Goal: Task Accomplishment & Management: Manage account settings

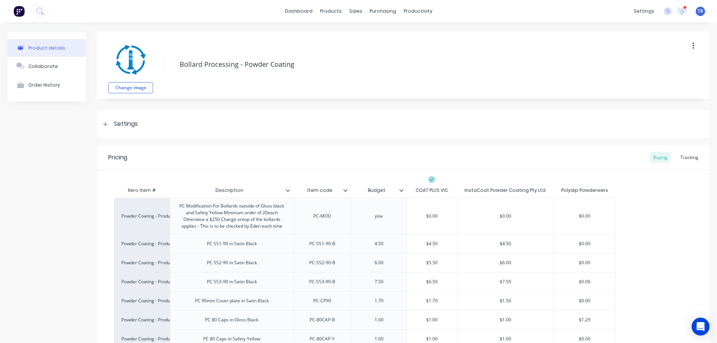
click at [717, 196] on html "dashboard products sales purchasing productivity dashboard products Product Cat…" at bounding box center [358, 171] width 717 height 343
click at [385, 196] on div "Budget" at bounding box center [379, 190] width 56 height 15
type input "Budget"
drag, startPoint x: 464, startPoint y: 215, endPoint x: 697, endPoint y: 274, distance: 240.1
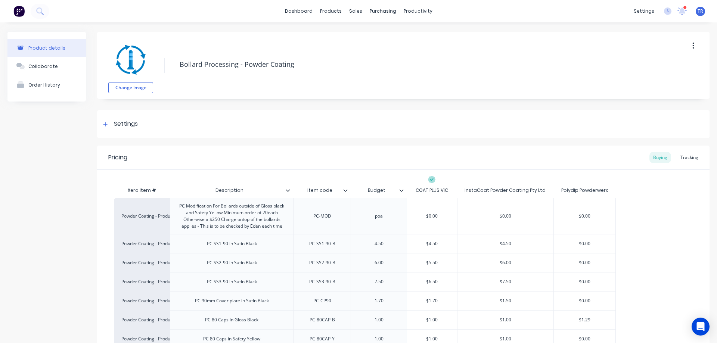
type textarea "x"
click at [302, 11] on link "dashboard" at bounding box center [298, 11] width 35 height 11
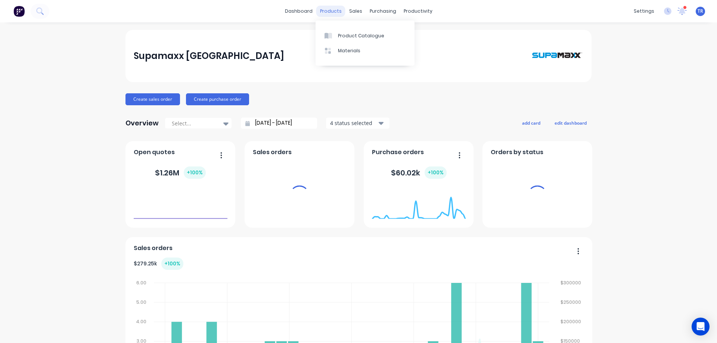
click at [335, 10] on div "products" at bounding box center [330, 11] width 29 height 11
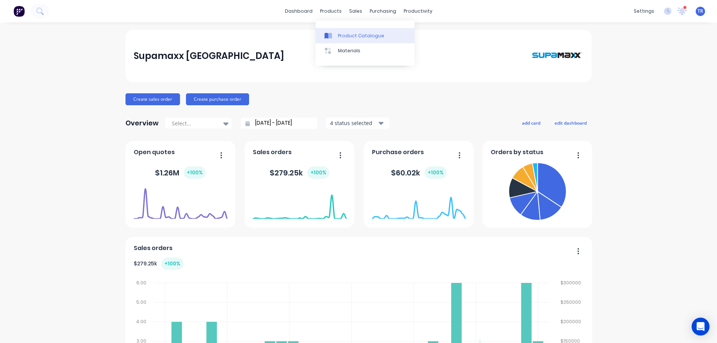
click at [352, 37] on div "Product Catalogue" at bounding box center [361, 36] width 46 height 7
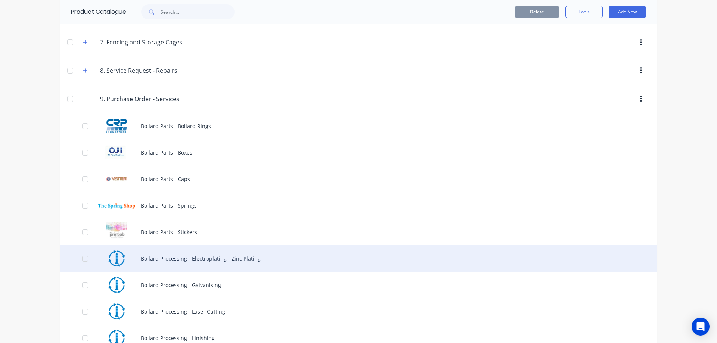
scroll to position [299, 0]
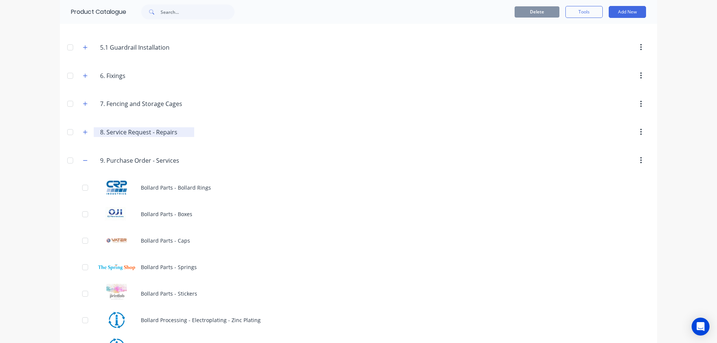
click at [129, 132] on input "8. Service Request - Repairs" at bounding box center [144, 132] width 89 height 9
click at [85, 134] on icon "button" at bounding box center [85, 132] width 4 height 5
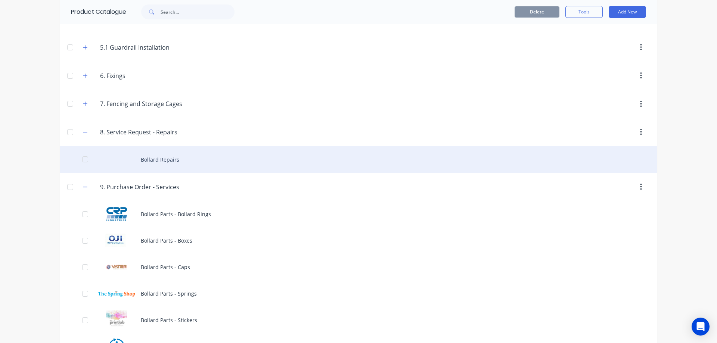
click at [83, 159] on div at bounding box center [85, 159] width 15 height 15
click at [163, 159] on div "Bollard Repairs" at bounding box center [359, 159] width 598 height 27
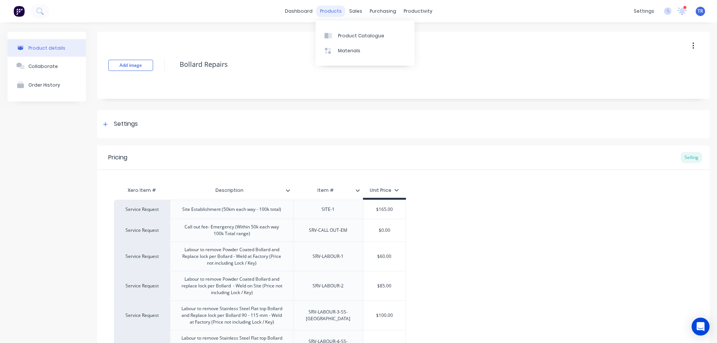
click at [322, 10] on div "products" at bounding box center [330, 11] width 29 height 11
click at [345, 36] on div "Product Catalogue" at bounding box center [361, 36] width 46 height 7
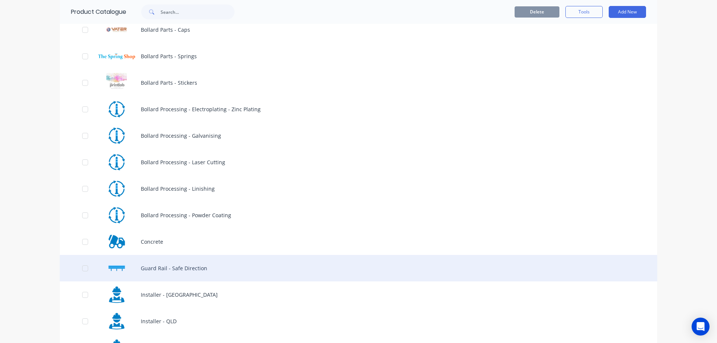
scroll to position [523, 0]
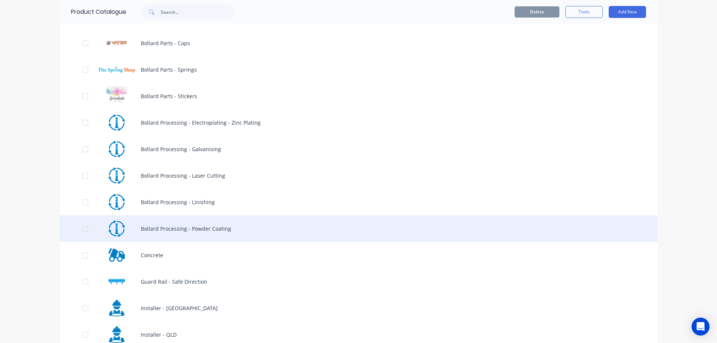
click at [166, 228] on div "Bollard Processing - Powder Coating" at bounding box center [359, 229] width 598 height 27
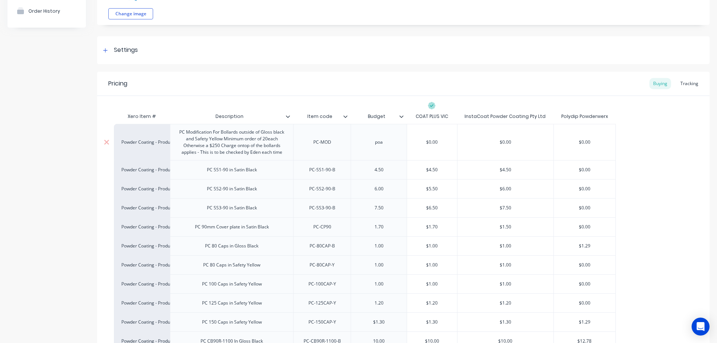
scroll to position [75, 0]
drag, startPoint x: 170, startPoint y: 228, endPoint x: 177, endPoint y: 227, distance: 7.1
click at [160, 225] on div "Powder Coating - Product Processing" at bounding box center [141, 226] width 41 height 7
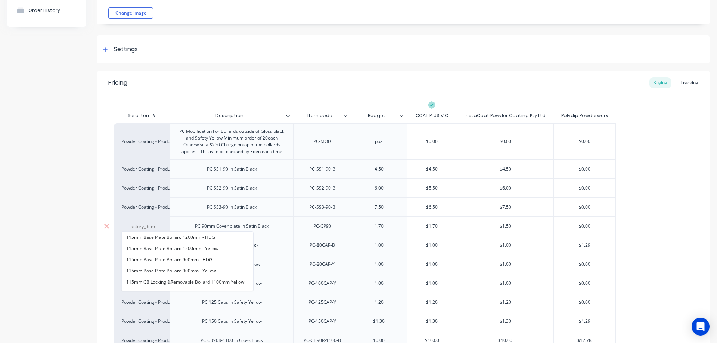
click at [200, 226] on div "PC 90mm Cover plate in Satin Black" at bounding box center [232, 227] width 86 height 10
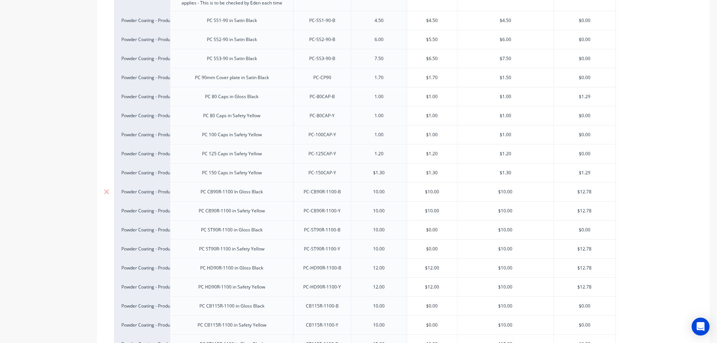
scroll to position [224, 0]
click at [430, 230] on input "text" at bounding box center [432, 229] width 50 height 7
click at [430, 229] on input "$0.00" at bounding box center [432, 229] width 50 height 7
click at [428, 229] on input "$0.00" at bounding box center [432, 229] width 50 height 7
type input "$10.00"
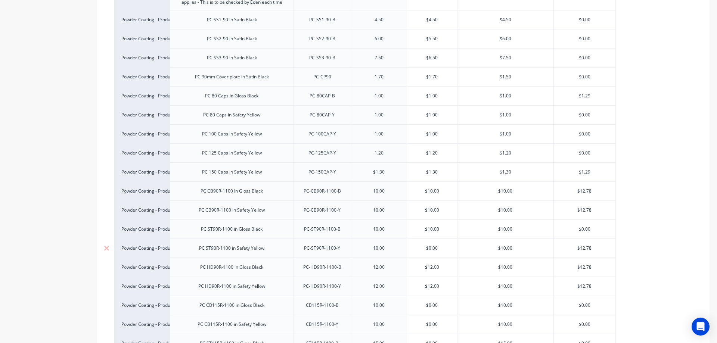
click at [428, 247] on input "$0.00" at bounding box center [432, 248] width 50 height 7
click at [430, 275] on div "$12.00" at bounding box center [432, 267] width 50 height 19
type input "$10.00"
type input "$12.00"
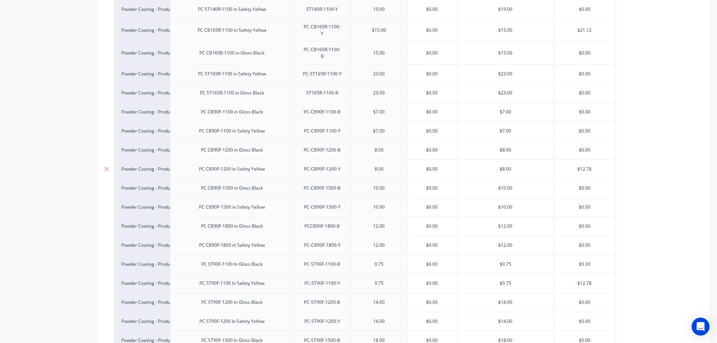
scroll to position [710, 0]
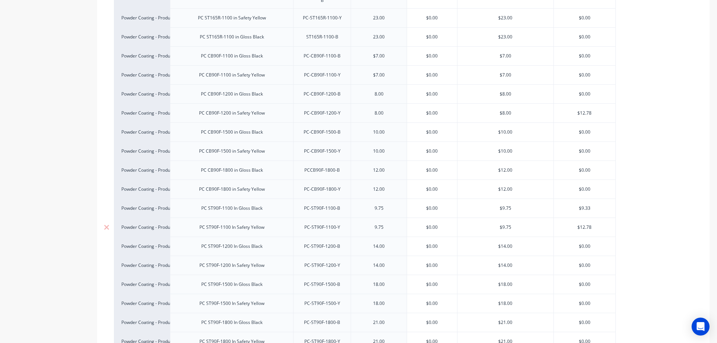
click at [429, 224] on input "$0.00" at bounding box center [432, 227] width 50 height 7
type input "$10.00"
click at [429, 205] on input "$0.00" at bounding box center [432, 208] width 50 height 7
type input "$10.00"
click at [430, 243] on input "$0.00" at bounding box center [432, 246] width 50 height 7
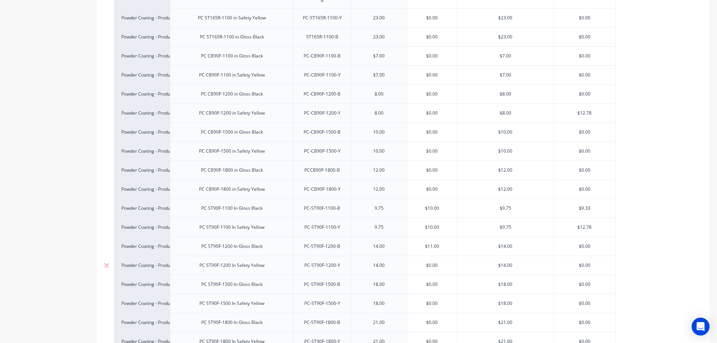
type input "$11.00"
click at [432, 262] on input "$0.00" at bounding box center [432, 265] width 50 height 7
type input "$11.00"
type input "$0.00"
click at [429, 281] on input "$0.00" at bounding box center [432, 284] width 50 height 7
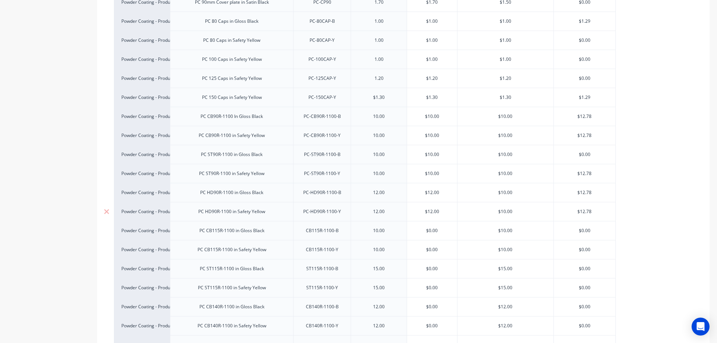
scroll to position [336, 0]
click at [429, 193] on input "$0.00" at bounding box center [432, 193] width 50 height 7
click at [431, 195] on input "$0.00" at bounding box center [432, 193] width 50 height 7
type input "$12.00"
click at [431, 213] on input "$0.00" at bounding box center [432, 212] width 50 height 7
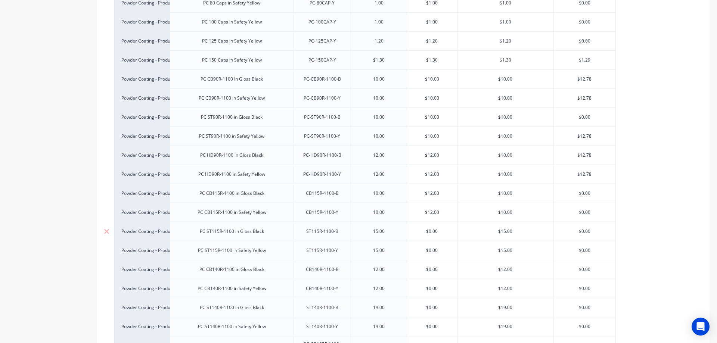
type input "$12.00"
click at [431, 231] on input "$0.00" at bounding box center [432, 231] width 50 height 7
type input "$12.00"
click at [431, 250] on input "$0.00" at bounding box center [432, 250] width 50 height 7
type input "$12.00"
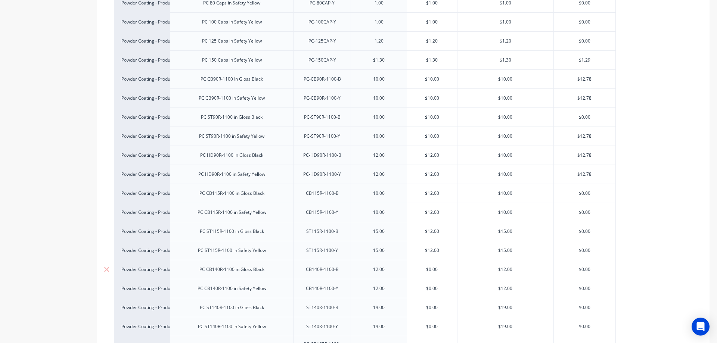
click at [431, 271] on input "$0.00" at bounding box center [432, 269] width 50 height 7
click at [436, 268] on input "$13.00" at bounding box center [432, 269] width 50 height 7
type input "$13.50"
click at [429, 288] on input "$0.00" at bounding box center [432, 288] width 50 height 7
click at [431, 289] on input "$0.00" at bounding box center [432, 288] width 50 height 7
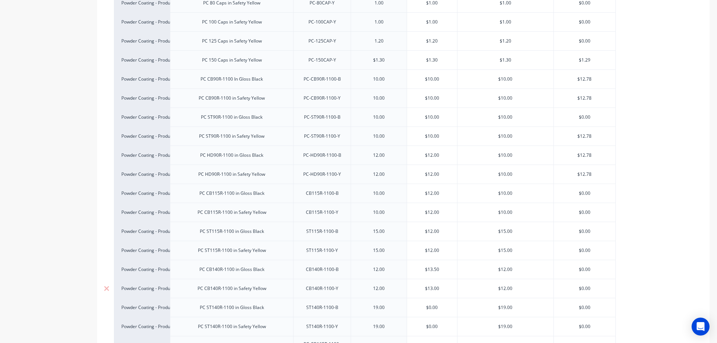
click at [437, 290] on input "$13.00" at bounding box center [432, 288] width 50 height 7
type input "$13.50"
click at [429, 309] on input "$0.00" at bounding box center [432, 307] width 50 height 7
click at [431, 309] on input "$0.00" at bounding box center [432, 307] width 50 height 7
click at [436, 307] on input "$13.00" at bounding box center [432, 307] width 50 height 7
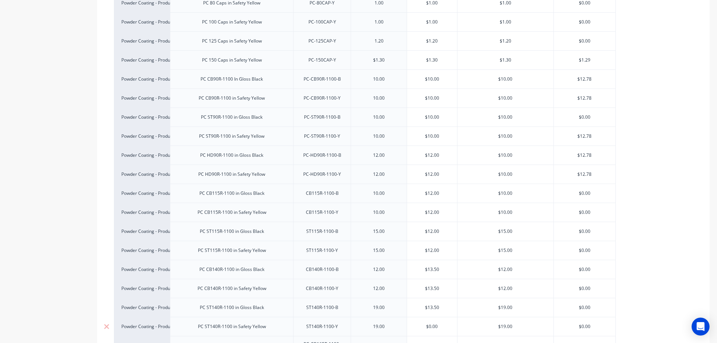
type input "$13.50"
click at [431, 327] on input "$0.00" at bounding box center [432, 327] width 50 height 7
click at [436, 326] on input "$13.00" at bounding box center [432, 327] width 50 height 7
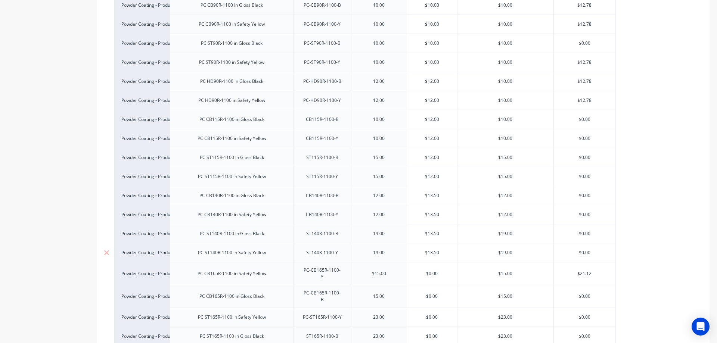
scroll to position [411, 0]
type input "$13.50"
click at [431, 272] on input "$0.00" at bounding box center [432, 273] width 50 height 7
type input "$15.00"
click at [431, 293] on input "$0.00" at bounding box center [432, 296] width 50 height 7
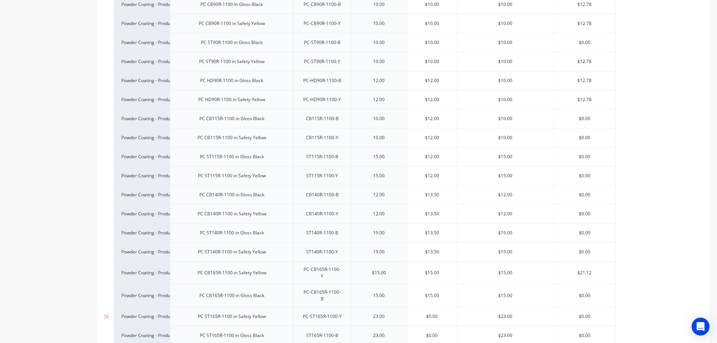
type input "$15.00"
click at [431, 313] on input "$0.00" at bounding box center [432, 316] width 50 height 7
type input "$15.00"
click at [430, 333] on input "$0.00" at bounding box center [432, 336] width 50 height 7
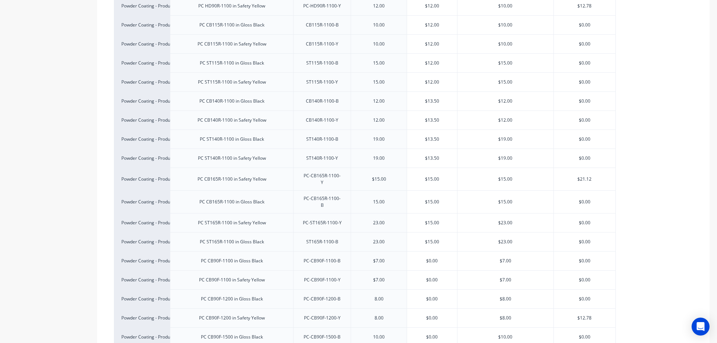
scroll to position [523, 0]
type input "$15.00"
click at [429, 239] on input "$0.00" at bounding box center [432, 242] width 50 height 7
click at [432, 239] on input "$10.00" at bounding box center [432, 242] width 50 height 7
click at [430, 239] on input "$10.00" at bounding box center [432, 242] width 50 height 7
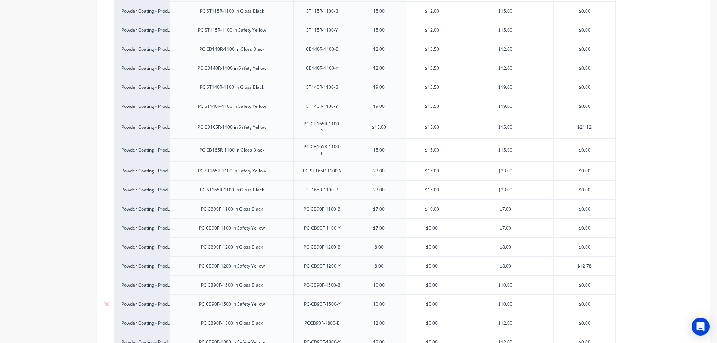
scroll to position [598, 0]
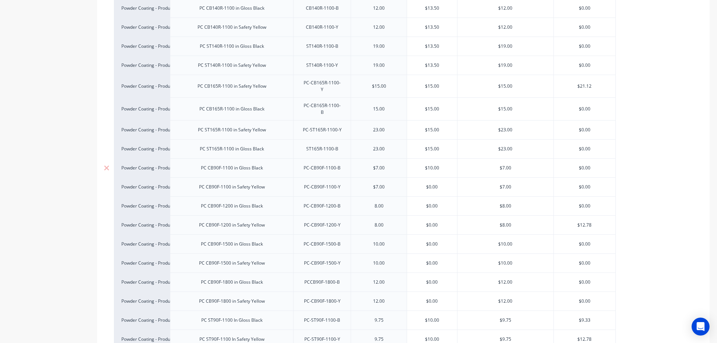
drag, startPoint x: 429, startPoint y: 159, endPoint x: 433, endPoint y: 160, distance: 4.5
click at [433, 165] on input "$10.00" at bounding box center [432, 168] width 50 height 7
type input "$8.00"
click at [430, 184] on input "$0.00" at bounding box center [432, 187] width 50 height 7
type input "$8.00"
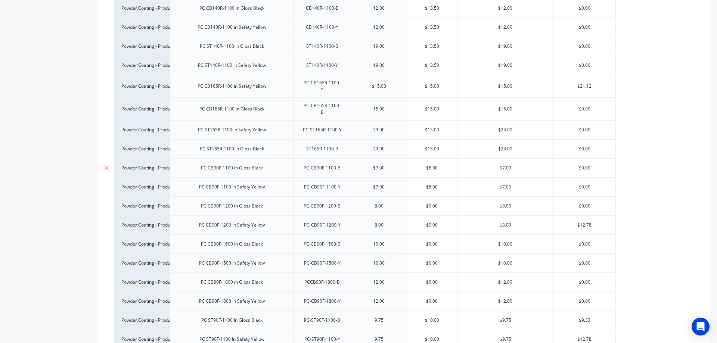
click at [431, 165] on input "$8.00" at bounding box center [432, 168] width 50 height 7
type input "$7.00"
click at [432, 184] on input "$8.00" at bounding box center [432, 187] width 50 height 7
type input "$7.00"
click at [431, 203] on input "$0.00" at bounding box center [432, 206] width 50 height 7
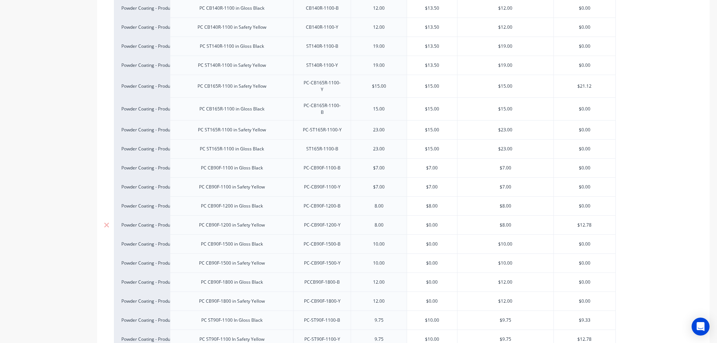
type input "$8.00"
click at [431, 222] on input "$0.00" at bounding box center [432, 225] width 50 height 7
type input "$8.00"
click at [428, 241] on input "$0.00" at bounding box center [432, 244] width 50 height 7
type input "$10.00"
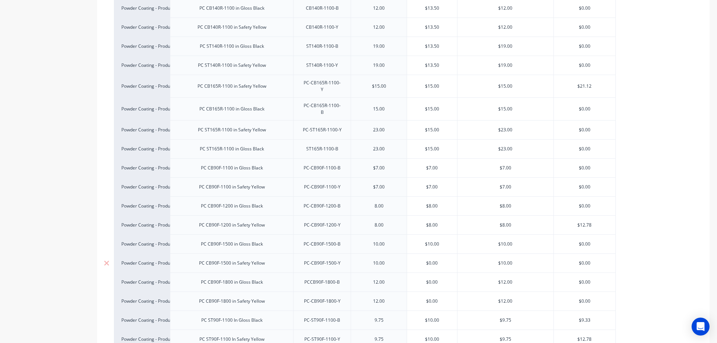
click at [428, 260] on input "$0.00" at bounding box center [432, 263] width 50 height 7
type input "$10.00"
click at [429, 279] on input "$0.00" at bounding box center [432, 282] width 50 height 7
type input "$12.00"
click at [430, 298] on input "$0.00" at bounding box center [432, 301] width 50 height 7
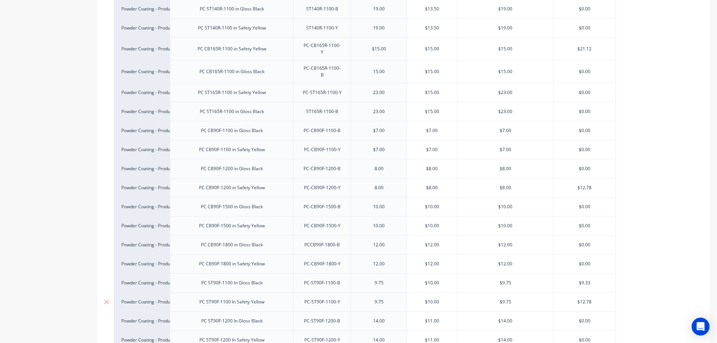
scroll to position [672, 0]
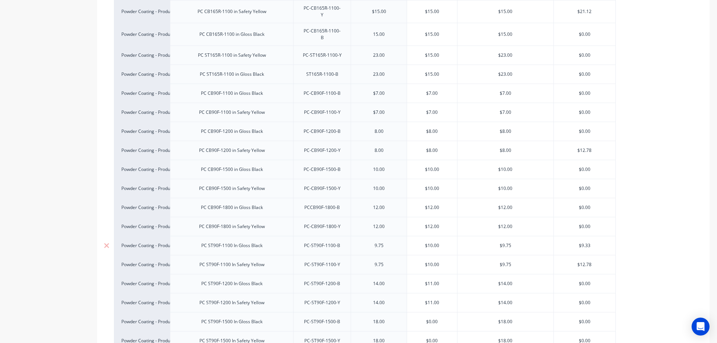
type input "$12.00"
drag, startPoint x: 428, startPoint y: 237, endPoint x: 432, endPoint y: 239, distance: 4.5
click at [432, 242] on input "$10.00" at bounding box center [432, 245] width 50 height 7
type input "$7.00"
drag, startPoint x: 427, startPoint y: 255, endPoint x: 432, endPoint y: 256, distance: 5.0
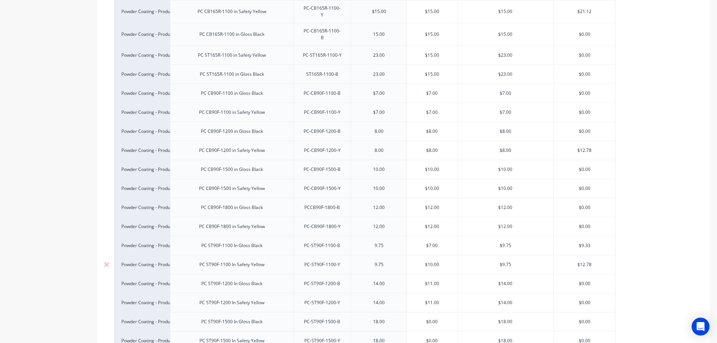
click at [432, 262] on input "$10.00" at bounding box center [432, 265] width 50 height 7
type input "$7.00"
drag, startPoint x: 427, startPoint y: 276, endPoint x: 432, endPoint y: 278, distance: 4.6
click at [432, 281] on input "$11.00" at bounding box center [432, 284] width 50 height 7
type input "$8.00"
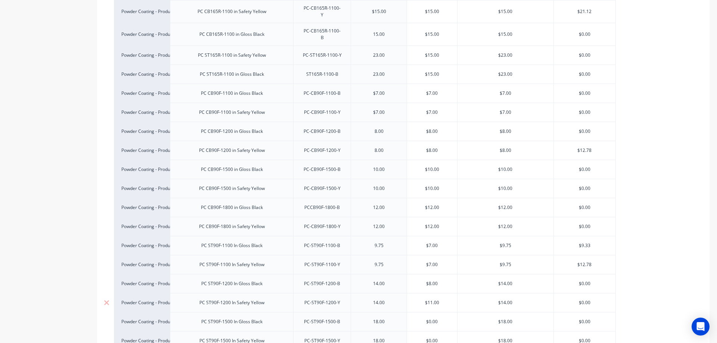
drag, startPoint x: 428, startPoint y: 293, endPoint x: 432, endPoint y: 294, distance: 3.8
click at [432, 300] on input "$11.00" at bounding box center [432, 303] width 50 height 7
type input "$8.00"
click at [430, 319] on input "$0.00" at bounding box center [432, 322] width 50 height 7
type input "$10.00"
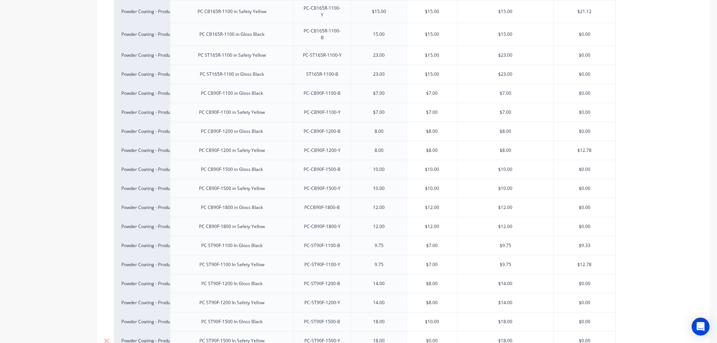
click at [429, 338] on input "$0.00" at bounding box center [432, 341] width 50 height 7
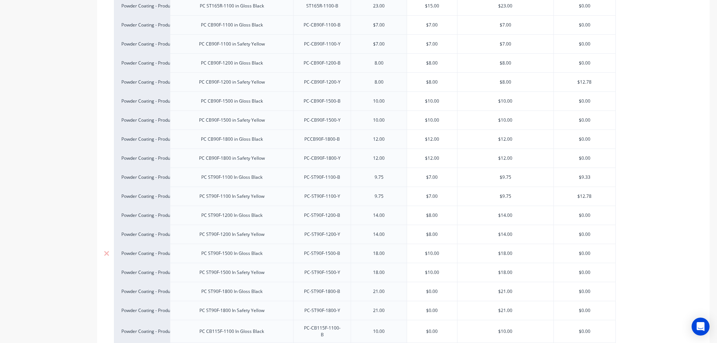
scroll to position [747, 0]
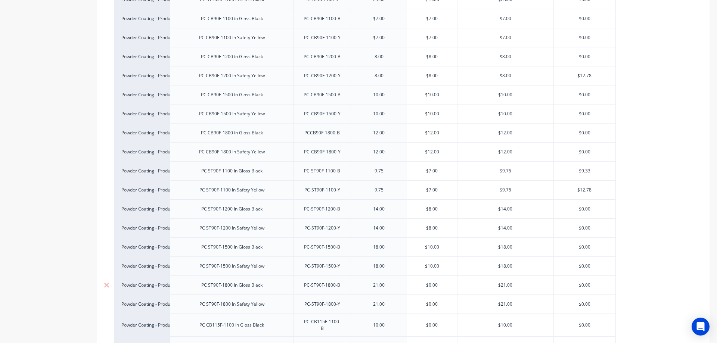
type input "$10.00"
click at [430, 282] on input "$0.00" at bounding box center [432, 285] width 50 height 7
type input "$12.00"
click at [431, 301] on input "$0.00" at bounding box center [432, 304] width 50 height 7
type input "$12.00"
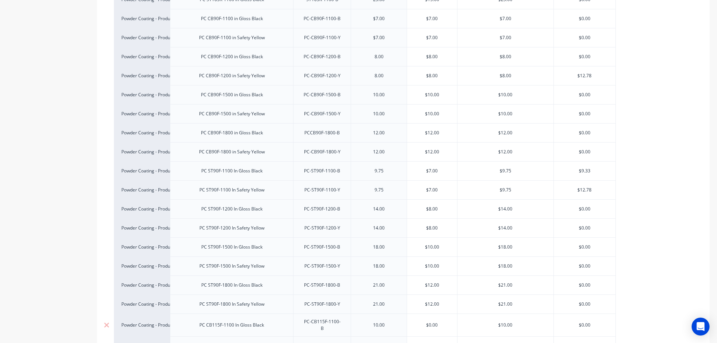
click at [430, 322] on input "$0.00" at bounding box center [432, 325] width 50 height 7
click at [432, 322] on input "$0.00" at bounding box center [432, 325] width 50 height 7
click at [429, 322] on input "$0.00" at bounding box center [432, 325] width 50 height 7
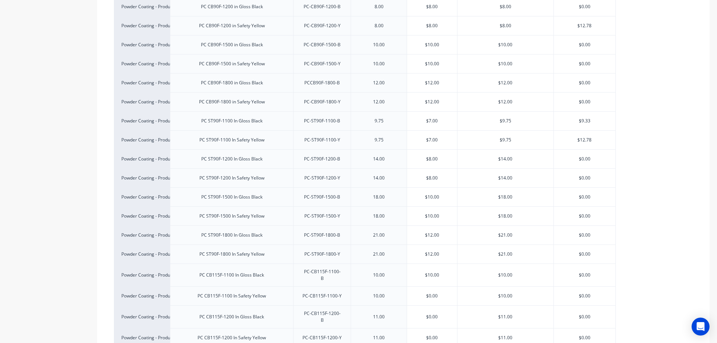
scroll to position [822, 0]
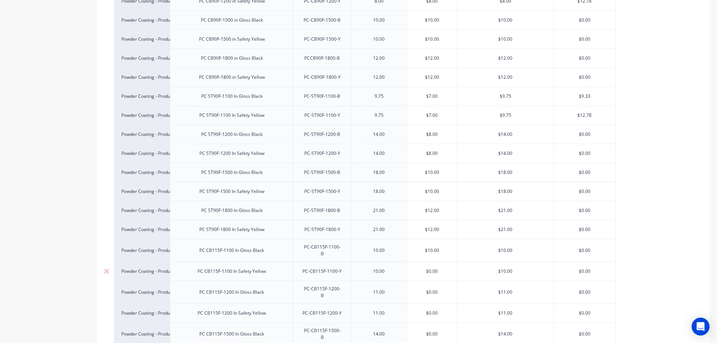
type input "$10.00"
click at [429, 268] on input "$0.00" at bounding box center [432, 271] width 50 height 7
type input "$10.00"
drag, startPoint x: 429, startPoint y: 278, endPoint x: 431, endPoint y: 283, distance: 5.0
click at [431, 283] on div "$0.00 $0.00" at bounding box center [432, 292] width 50 height 19
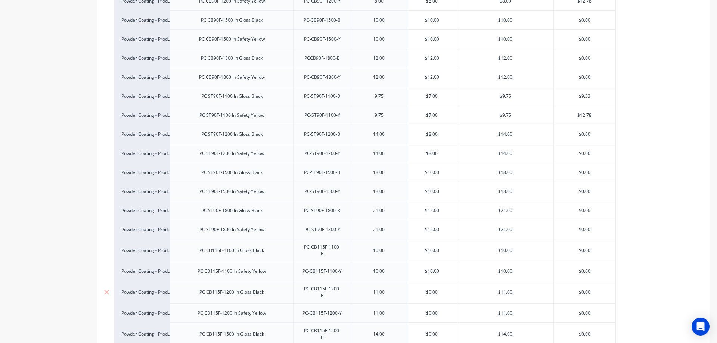
click at [430, 289] on input "$0.00" at bounding box center [432, 292] width 50 height 7
click at [432, 289] on input "$0.00" at bounding box center [432, 292] width 50 height 7
type input "$11.00"
click at [431, 310] on input "$0.00" at bounding box center [432, 313] width 50 height 7
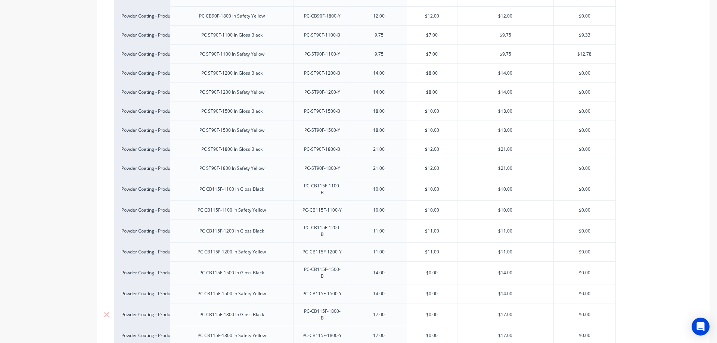
scroll to position [897, 0]
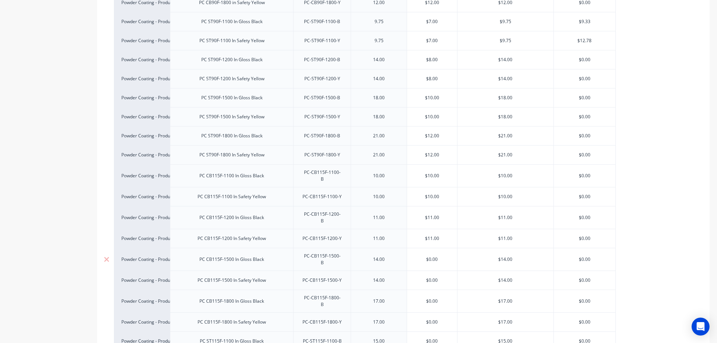
type input "$11.00"
click at [431, 256] on input "$0.00" at bounding box center [432, 259] width 50 height 7
type input "$13.00"
click at [430, 277] on input "$0.00" at bounding box center [432, 280] width 50 height 7
type input "$13.00"
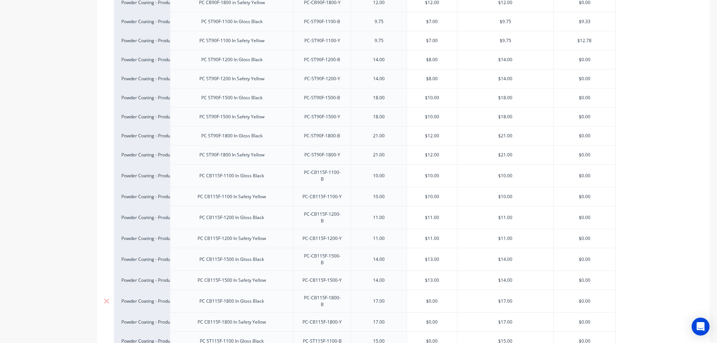
click at [431, 298] on input "$0.00" at bounding box center [432, 301] width 50 height 7
type input "$15.00"
click at [431, 319] on input "$0.00" at bounding box center [432, 322] width 50 height 7
type input "$15.00"
click at [432, 338] on input "$0.00" at bounding box center [432, 341] width 50 height 7
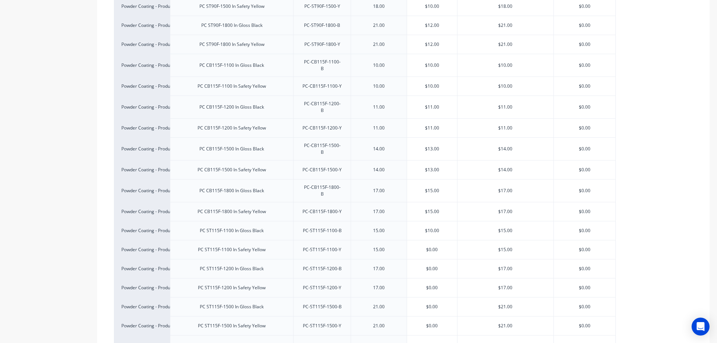
scroll to position [1046, 0]
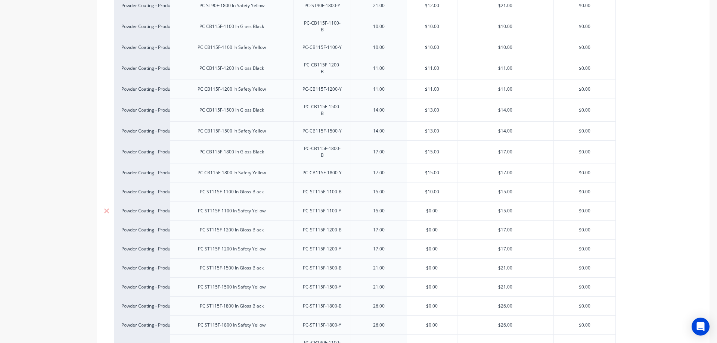
type input "$10.00"
click at [429, 208] on input "$0.00" at bounding box center [432, 211] width 50 height 7
type input "$10.00"
click at [431, 246] on input "$0.00" at bounding box center [432, 249] width 50 height 7
type input "$11.00"
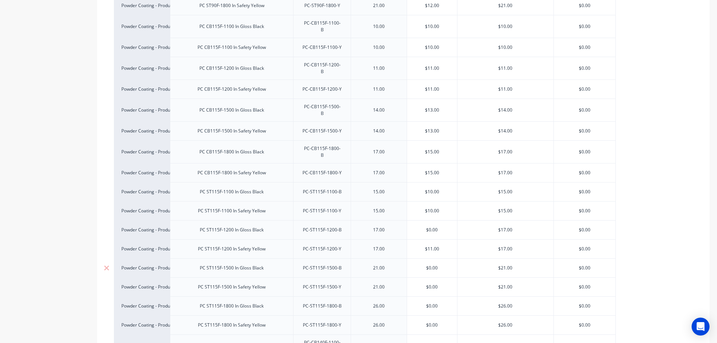
click at [430, 265] on input "$0.00" at bounding box center [432, 268] width 50 height 7
type input "$12.00"
click at [431, 284] on input "$0.00" at bounding box center [432, 287] width 50 height 7
click at [431, 284] on input "$14.00" at bounding box center [432, 287] width 50 height 7
click at [432, 284] on input "$14.00" at bounding box center [432, 287] width 50 height 7
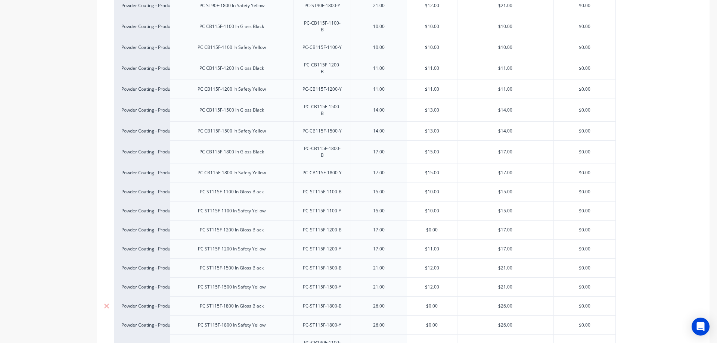
type input "$12.00"
type input "$0.00"
click at [429, 303] on input "$0.00" at bounding box center [432, 306] width 50 height 7
click at [430, 303] on input "$0.00" at bounding box center [432, 306] width 50 height 7
click at [432, 265] on input "$12.00" at bounding box center [432, 268] width 50 height 7
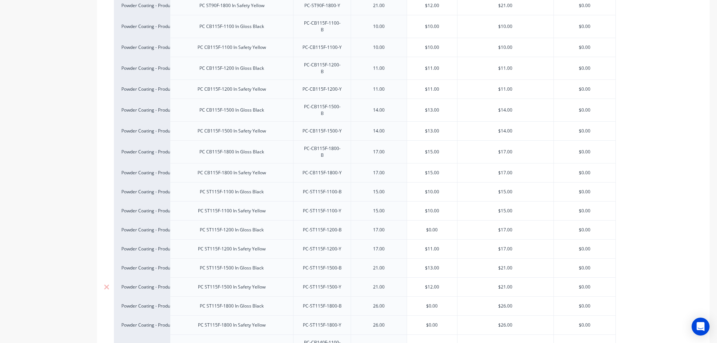
type input "$13.00"
click at [432, 284] on input "$12.00" at bounding box center [432, 287] width 50 height 7
type input "$13.00"
click at [431, 303] on input "$0.00" at bounding box center [432, 306] width 50 height 7
type input "$15.00"
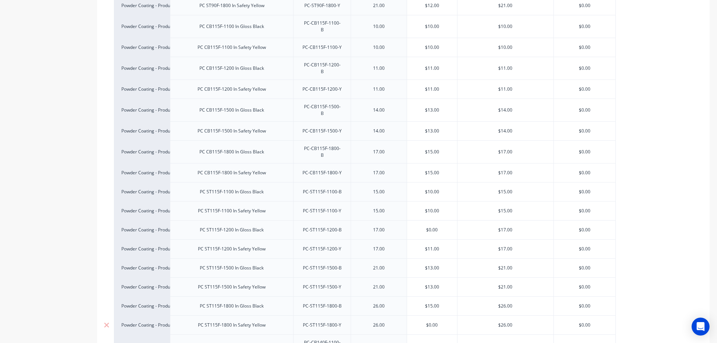
click at [431, 322] on input "$0.00" at bounding box center [432, 325] width 50 height 7
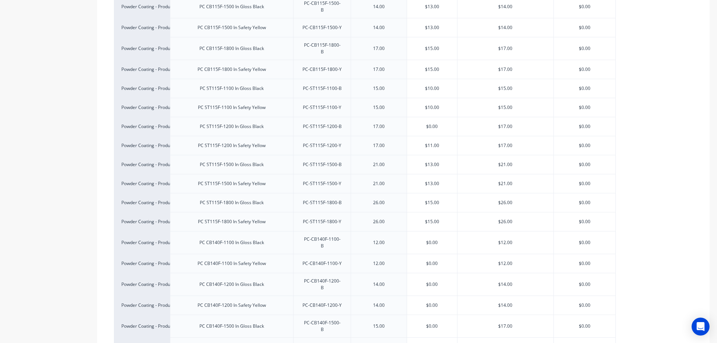
scroll to position [1196, 0]
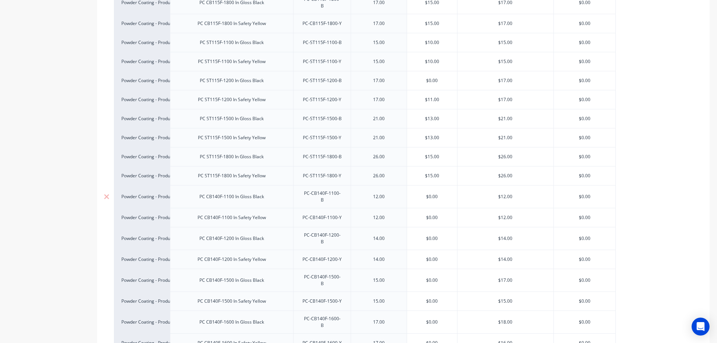
type input "$15.00"
click at [429, 194] on input "$0.00" at bounding box center [432, 197] width 50 height 7
click at [431, 194] on input "$0.00" at bounding box center [432, 197] width 50 height 7
type input "$12.00"
click at [432, 214] on input "$0.00" at bounding box center [432, 217] width 50 height 7
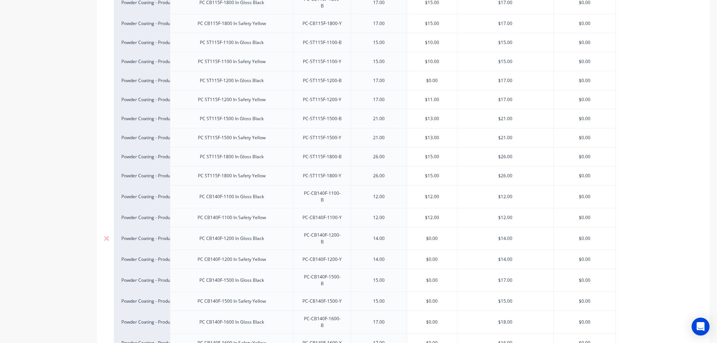
type input "$12.00"
click at [431, 235] on input "$0.00" at bounding box center [432, 238] width 50 height 7
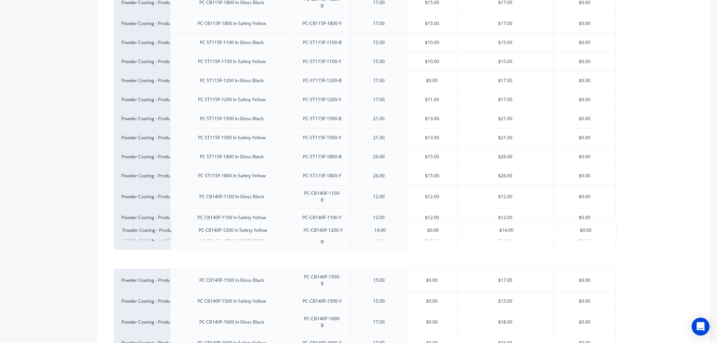
click at [430, 229] on div "Powder Coating - Product Processing PC Modification For Bollards outside of Glo…" at bounding box center [403, 284] width 579 height 2564
type input "$13.00"
click at [430, 229] on div "Powder Coating - Product Processing PC Modification For Bollards outside of Glo…" at bounding box center [403, 284] width 579 height 2564
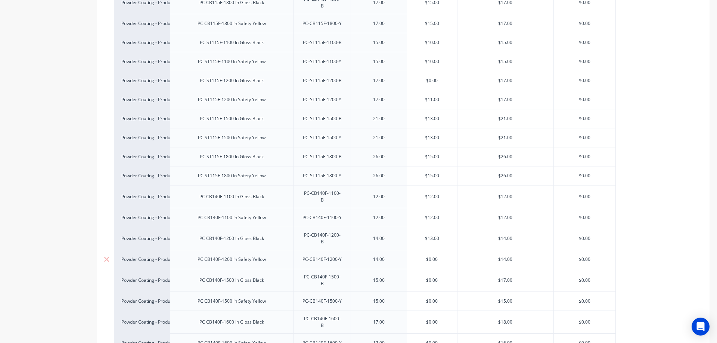
click at [432, 256] on input "$0.00" at bounding box center [432, 259] width 50 height 7
type input "$13.00"
click at [431, 277] on input "$0.00" at bounding box center [432, 280] width 50 height 7
type input "$15.00"
click at [430, 298] on input "$0.00" at bounding box center [432, 301] width 50 height 7
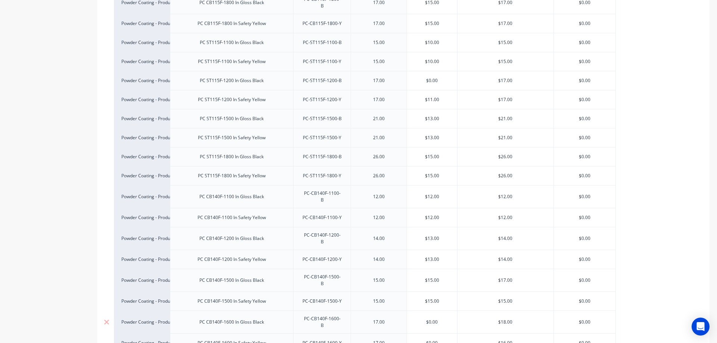
type input "$15.00"
click at [431, 319] on input "$0.00" at bounding box center [432, 322] width 50 height 7
type input "$16.00"
click at [431, 340] on input "$0.00" at bounding box center [432, 343] width 50 height 7
type input "$16.00"
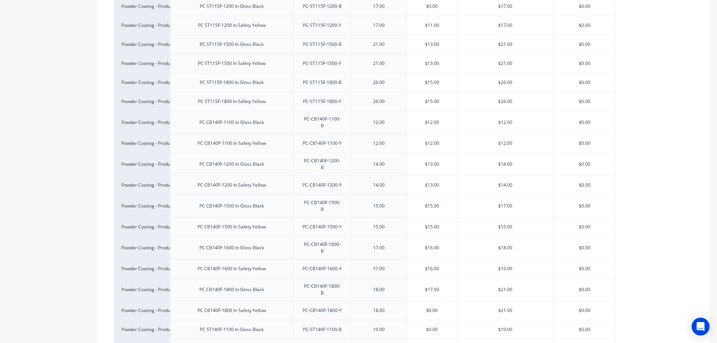
scroll to position [1270, 0]
type input "$17.00"
click at [431, 307] on input "$0.00" at bounding box center [432, 310] width 50 height 7
type input "$17.00"
click at [431, 326] on input "$0.00" at bounding box center [432, 329] width 50 height 7
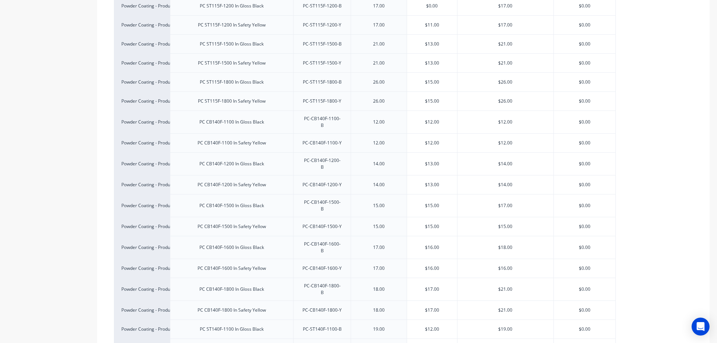
type input "$12.00"
click at [432, 343] on input "$0.00" at bounding box center [432, 348] width 50 height 7
type input "$12.00"
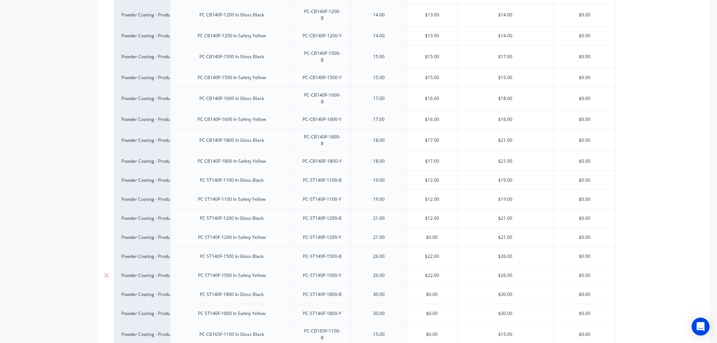
scroll to position [1420, 0]
click at [432, 215] on input "$12.00" at bounding box center [432, 218] width 50 height 7
type input "$13.00"
click at [431, 234] on input "$0.00" at bounding box center [432, 237] width 50 height 7
type input "$13.00"
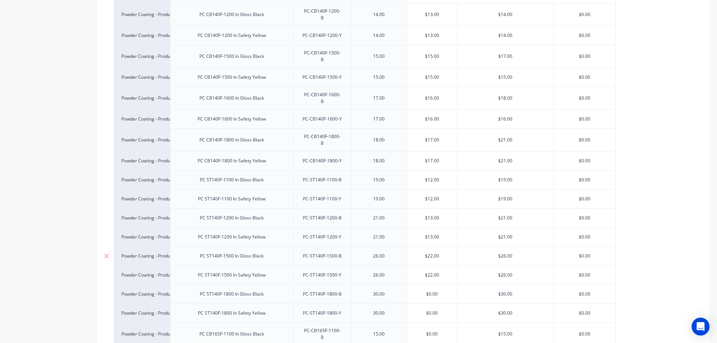
drag, startPoint x: 428, startPoint y: 214, endPoint x: 432, endPoint y: 216, distance: 3.9
click at [432, 253] on input "$22.00" at bounding box center [432, 256] width 50 height 7
type input "$15.00"
drag, startPoint x: 428, startPoint y: 234, endPoint x: 433, endPoint y: 236, distance: 5.0
click at [433, 272] on input "$22.00" at bounding box center [432, 275] width 50 height 7
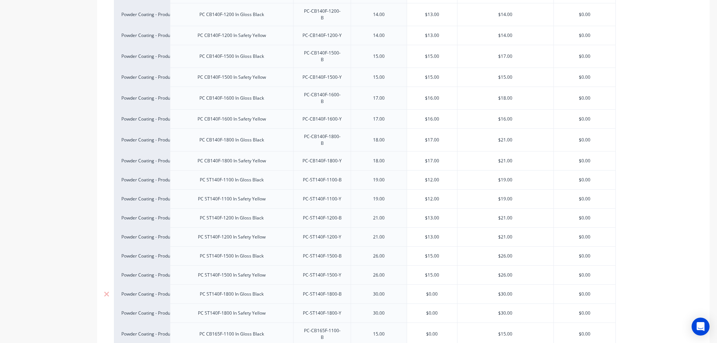
type input "$15.00"
click at [431, 291] on input "$0.00" at bounding box center [432, 294] width 50 height 7
type input "$17.00"
click at [432, 310] on input "$0.00" at bounding box center [432, 313] width 50 height 7
type input "$17.00"
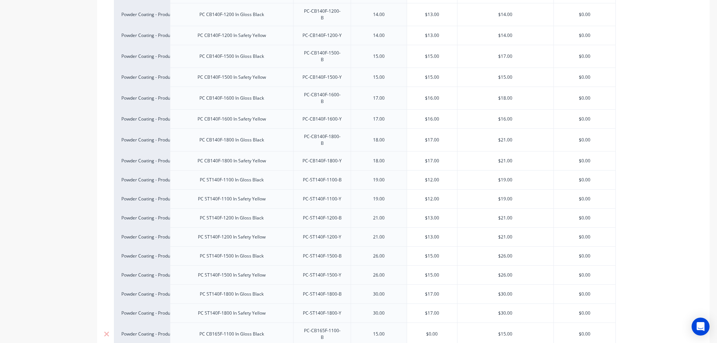
click at [430, 331] on input "$0.00" at bounding box center [432, 334] width 50 height 7
click at [431, 331] on input "$0.00" at bounding box center [432, 334] width 50 height 7
click at [430, 291] on input "$17.00" at bounding box center [432, 294] width 50 height 7
click at [432, 291] on input "$17.00" at bounding box center [432, 294] width 50 height 7
click at [430, 291] on input "$17.00" at bounding box center [432, 294] width 50 height 7
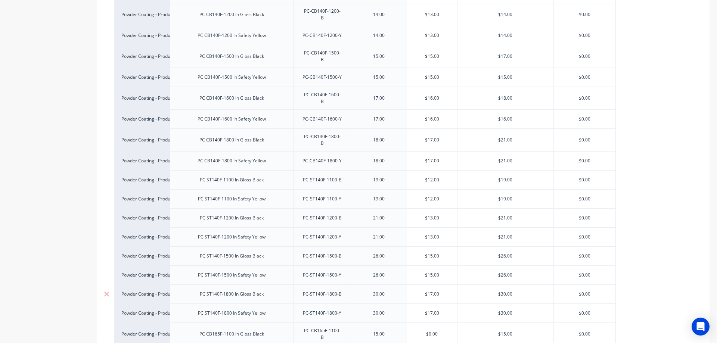
click at [432, 291] on input "$17.00" at bounding box center [432, 294] width 50 height 7
click at [433, 310] on input "$17.00" at bounding box center [432, 313] width 50 height 7
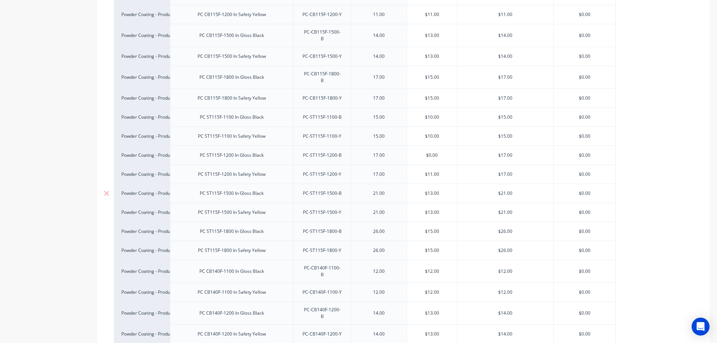
click at [375, 189] on div "21.00" at bounding box center [379, 194] width 37 height 10
click at [373, 189] on div "21.00" at bounding box center [379, 194] width 37 height 10
click at [377, 189] on div "21.00" at bounding box center [379, 194] width 37 height 10
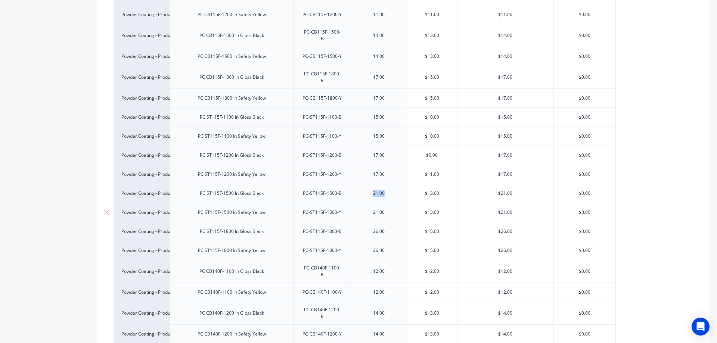
click at [378, 208] on div "21.00" at bounding box center [379, 213] width 37 height 10
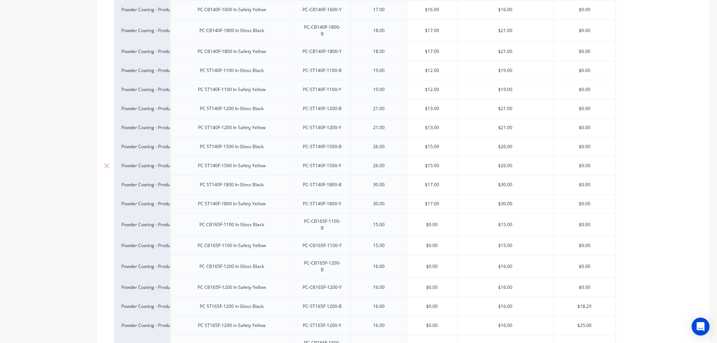
scroll to position [1532, 0]
click at [431, 219] on input "$0.00" at bounding box center [432, 222] width 50 height 7
type input "$14.00"
click at [432, 240] on input "$0.00" at bounding box center [432, 243] width 50 height 7
type input "$14.00"
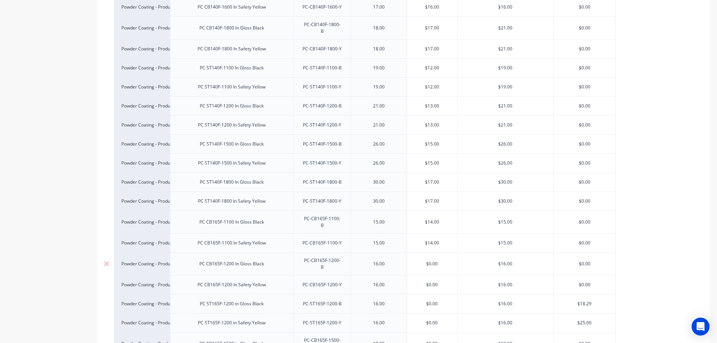
click at [429, 261] on input "$0.00" at bounding box center [432, 264] width 50 height 7
type input "$16.00"
click at [431, 282] on input "$0.00" at bounding box center [432, 285] width 50 height 7
type input "$16.00"
click at [431, 301] on input "$0.00" at bounding box center [432, 304] width 50 height 7
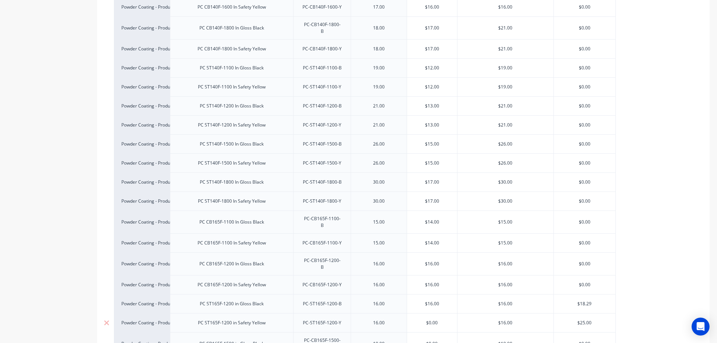
type input "$16.00"
click at [431, 320] on input "$0.00" at bounding box center [432, 323] width 50 height 7
type input "$16.00"
click at [430, 341] on input "$0.00" at bounding box center [432, 344] width 50 height 7
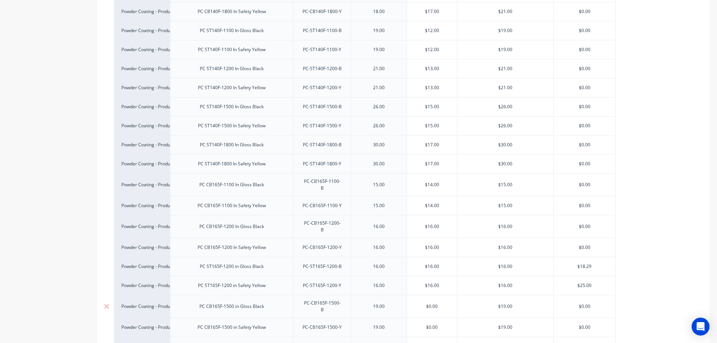
click at [431, 303] on input "$0.00" at bounding box center [432, 306] width 50 height 7
type input "$18.00"
click at [432, 324] on input "$0.00" at bounding box center [432, 327] width 50 height 7
type input "$18.00"
click at [430, 343] on input "$0.00" at bounding box center [432, 348] width 50 height 7
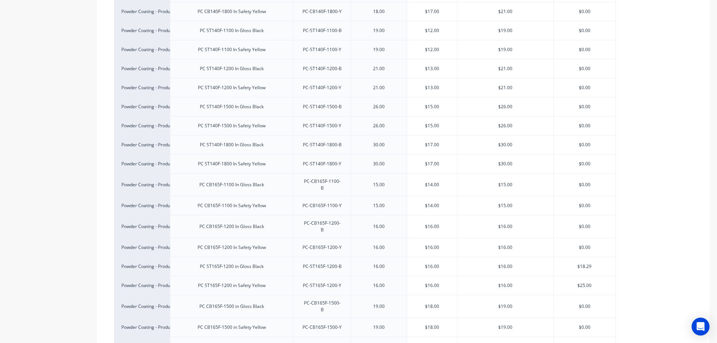
type input "$19.00"
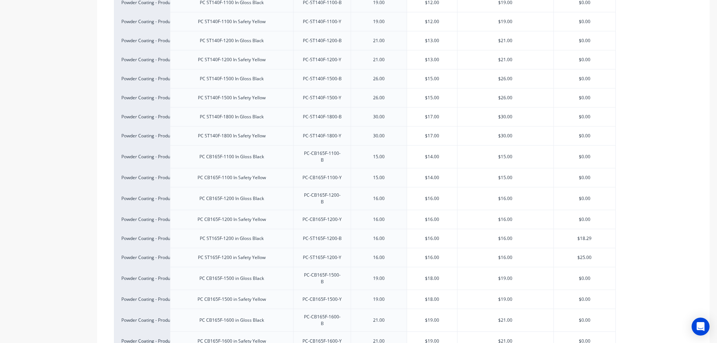
scroll to position [1644, 0]
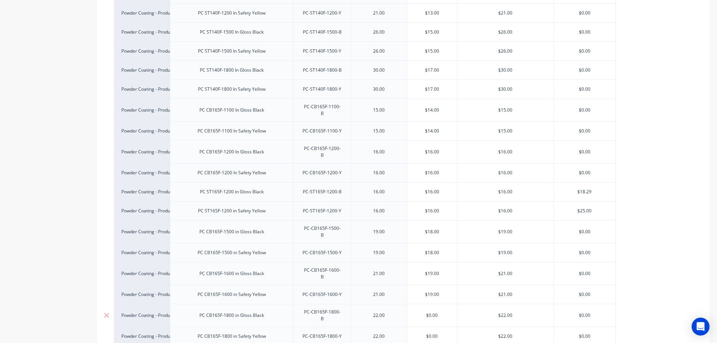
type input "$19.00"
click at [429, 312] on input "$0.00" at bounding box center [432, 315] width 50 height 7
type input "$20.00"
click at [429, 333] on input "$0.00" at bounding box center [432, 336] width 50 height 7
type input "$20.00"
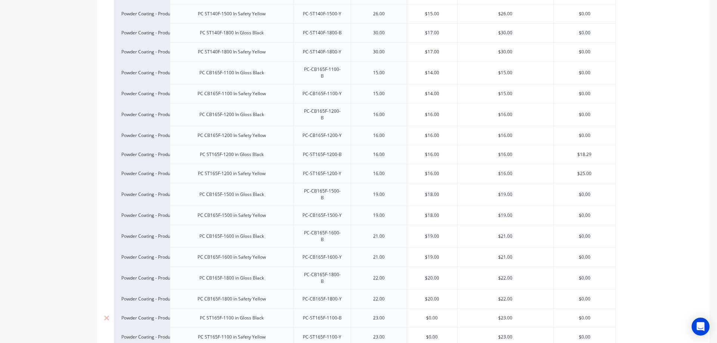
click at [431, 315] on input "$0.00" at bounding box center [432, 318] width 50 height 7
type input "$14.00"
click at [430, 334] on input "$0.00" at bounding box center [432, 337] width 50 height 7
type input "$14.00"
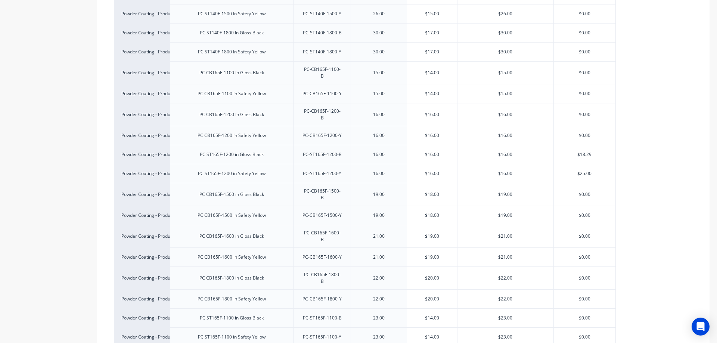
type input "$16.00"
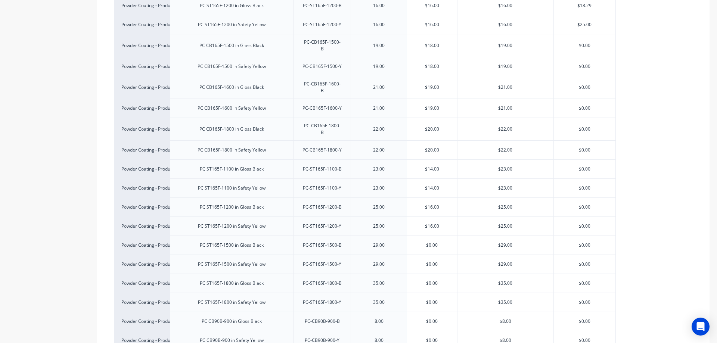
scroll to position [1831, 0]
type input "$16.00"
click at [430, 242] on input "$0.00" at bounding box center [432, 245] width 50 height 7
type input "$18.00"
click at [431, 261] on input "$0.00" at bounding box center [432, 264] width 50 height 7
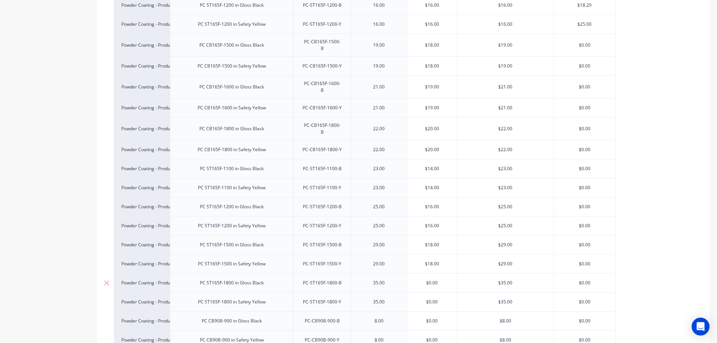
type input "$18.00"
click at [430, 280] on input "$0.00" at bounding box center [432, 283] width 50 height 7
type input "$20.00"
click at [430, 299] on input "$0.00" at bounding box center [432, 302] width 50 height 7
click at [444, 331] on div "$0.00" at bounding box center [432, 340] width 50 height 19
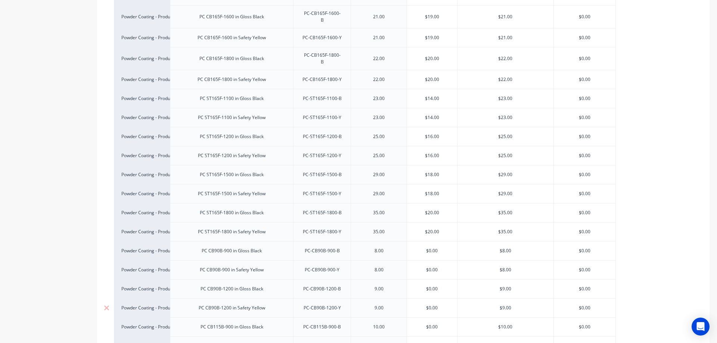
scroll to position [1905, 0]
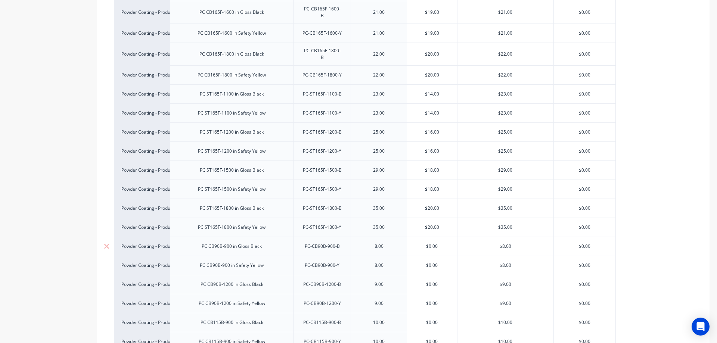
type input "$20.00"
click at [431, 243] on input "$0.00" at bounding box center [432, 246] width 50 height 7
type input "$7.00"
click at [432, 262] on input "$0.00" at bounding box center [432, 265] width 50 height 7
type input "$7.00"
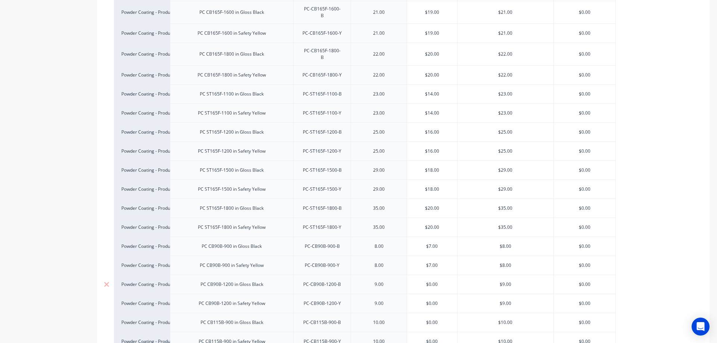
click at [429, 281] on input "$0.00" at bounding box center [432, 284] width 50 height 7
type input "$9.00"
click at [431, 300] on input "$0.00" at bounding box center [432, 303] width 50 height 7
type input "$9.00"
click at [430, 319] on input "$0.00" at bounding box center [432, 322] width 50 height 7
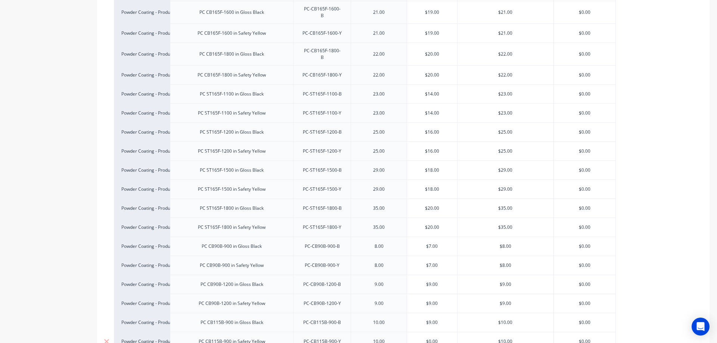
type input "$9.00"
click at [431, 338] on input "$0.00" at bounding box center [432, 341] width 50 height 7
type input "$9.00"
type input "$11.00"
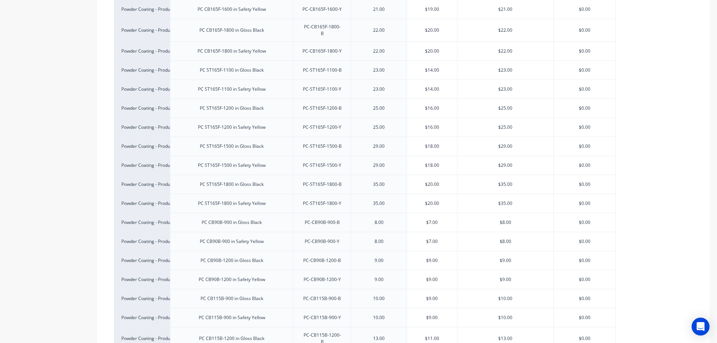
scroll to position [1980, 0]
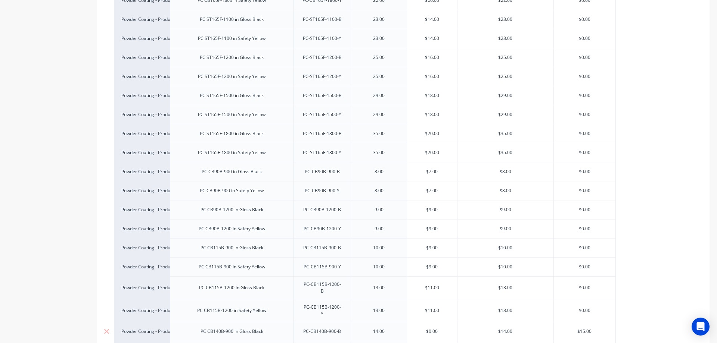
type input "$11.00"
click at [430, 328] on input "$0.00" at bounding box center [432, 331] width 50 height 7
click at [435, 328] on input "$10.00" at bounding box center [432, 331] width 50 height 7
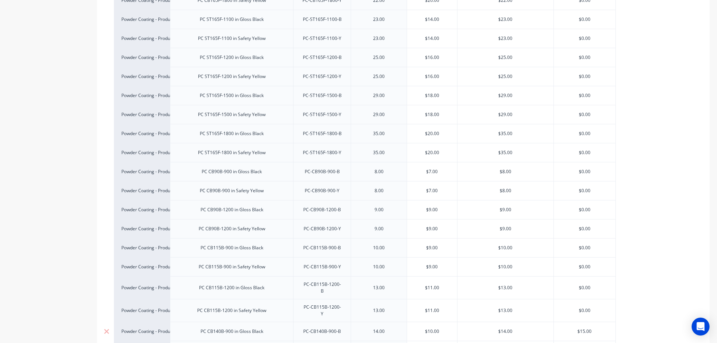
click at [436, 328] on input "$10.00" at bounding box center [432, 331] width 50 height 7
type input "$10.50"
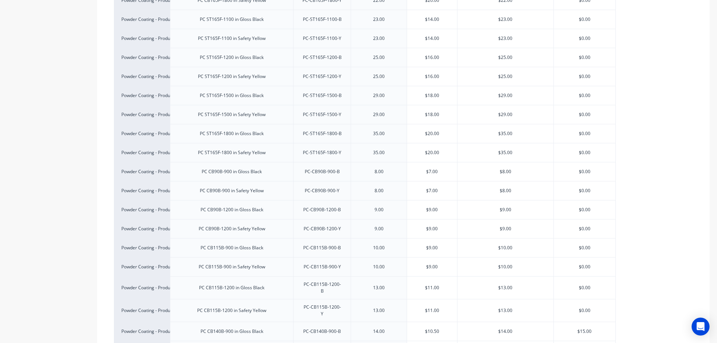
type input "$12.50"
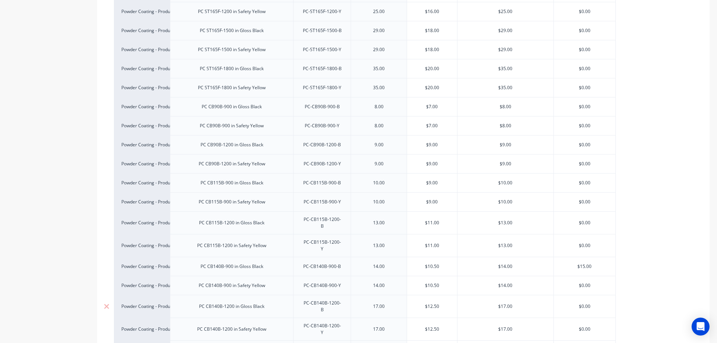
scroll to position [2055, 0]
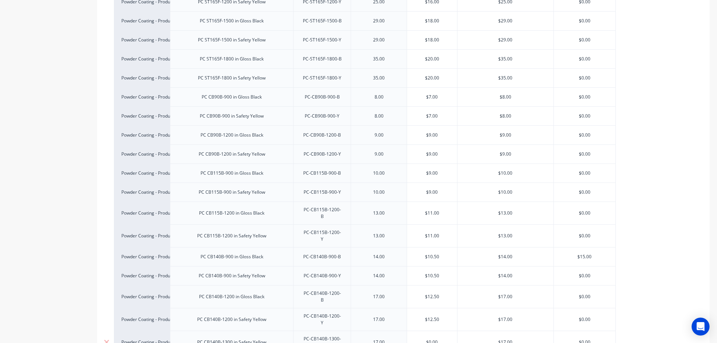
type input "$12.50"
click at [432, 339] on input "$0.00" at bounding box center [432, 342] width 50 height 7
click at [436, 339] on input "$13.00" at bounding box center [432, 342] width 50 height 7
type input "$13.50"
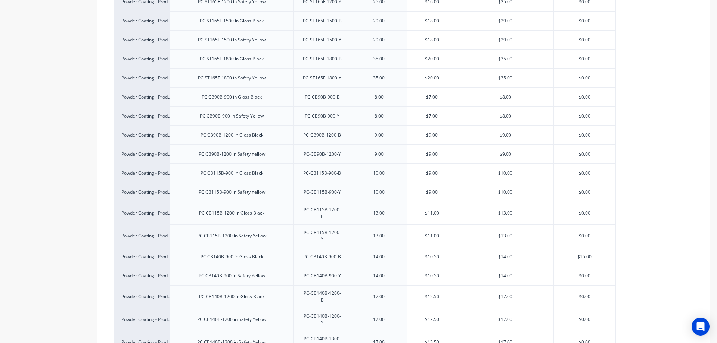
type input "$13.50"
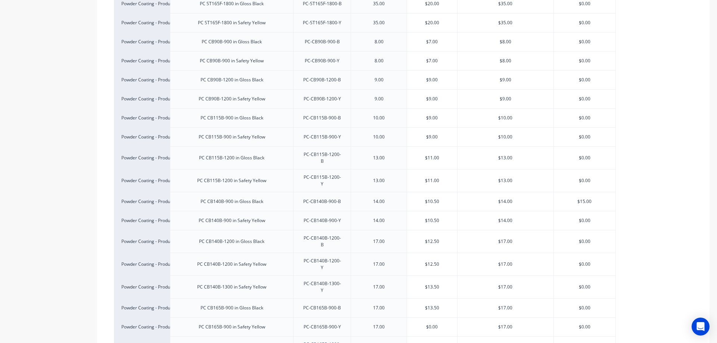
scroll to position [2130, 0]
click at [431, 304] on input "$0.00" at bounding box center [432, 307] width 50 height 7
type input "$13.00"
click at [431, 325] on input "$0.00" at bounding box center [432, 328] width 50 height 7
type input "$13.00"
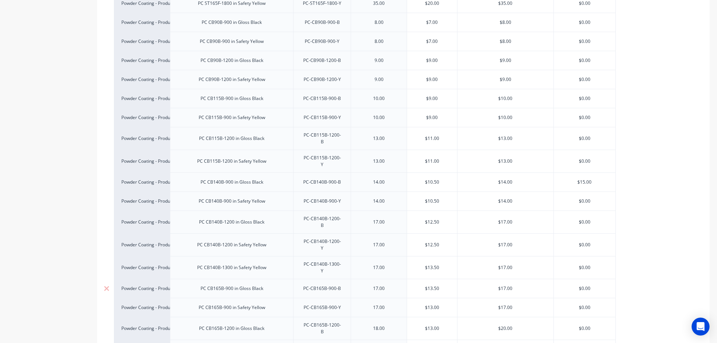
click at [437, 285] on input "$13.50" at bounding box center [432, 288] width 50 height 7
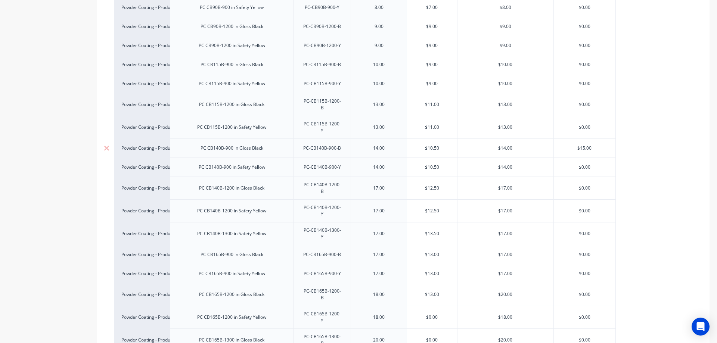
scroll to position [2167, 0]
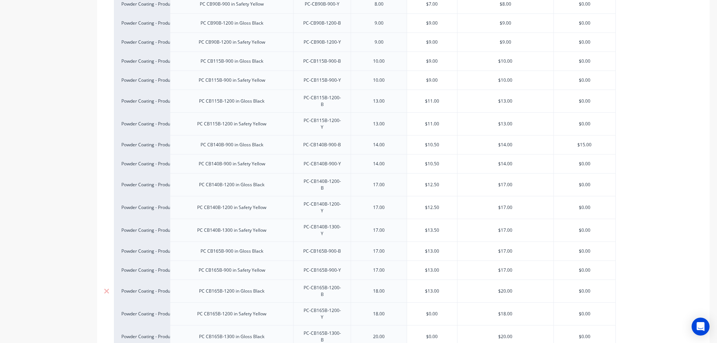
type input "$13.00"
click at [433, 288] on input "$13.00" at bounding box center [432, 291] width 50 height 7
type input "$17.00"
click at [431, 311] on input "$0.00" at bounding box center [432, 314] width 50 height 7
type input "$17.00"
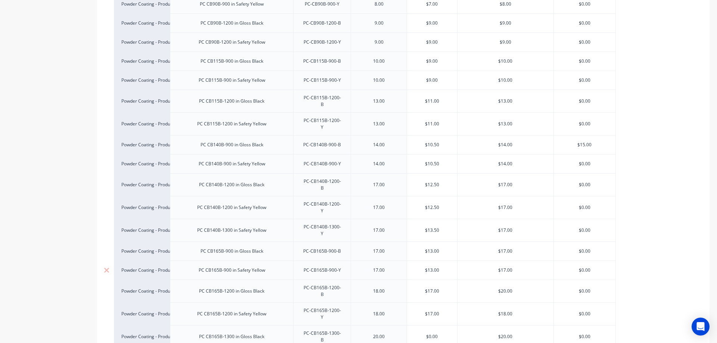
click at [432, 267] on input "$13.00" at bounding box center [432, 270] width 50 height 7
type input "$14.00"
click at [432, 248] on input "$13.00" at bounding box center [432, 251] width 50 height 7
click at [435, 248] on input "$14.00" at bounding box center [432, 251] width 50 height 7
click at [436, 248] on input "$14.00" at bounding box center [432, 251] width 50 height 7
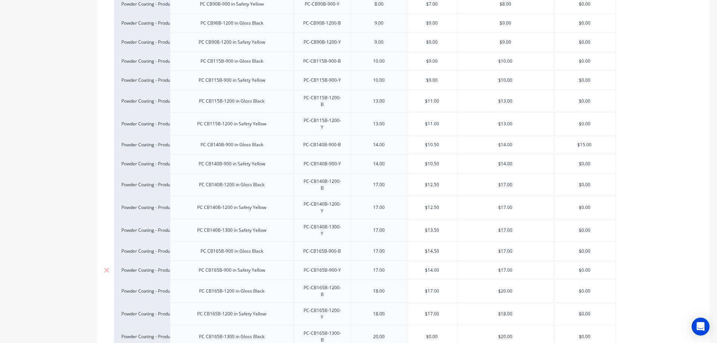
type input "$14.50"
click at [436, 267] on input "$14.00" at bounding box center [432, 270] width 50 height 7
type input "$14.50"
click at [431, 334] on input "$0.00" at bounding box center [432, 337] width 50 height 7
click at [435, 334] on input "$18.00" at bounding box center [432, 337] width 50 height 7
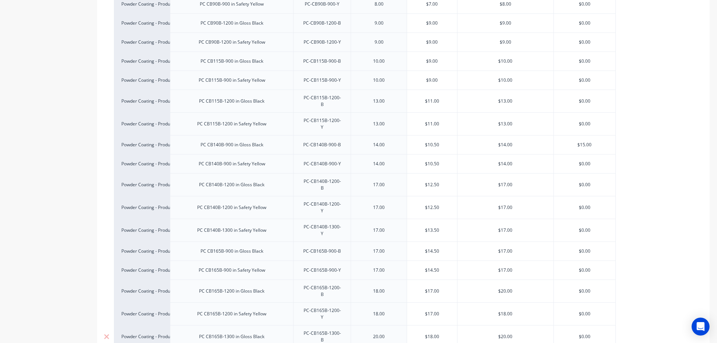
click at [435, 334] on input "$18.00" at bounding box center [432, 337] width 50 height 7
click at [436, 334] on input "$18.00" at bounding box center [432, 337] width 50 height 7
type input "$18.50"
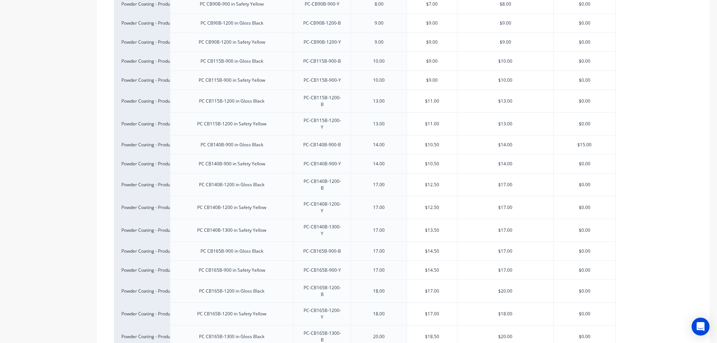
type input "$18.50"
type input "$23.00"
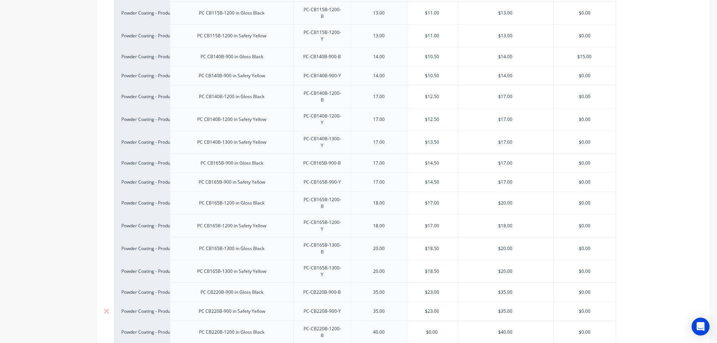
scroll to position [2279, 0]
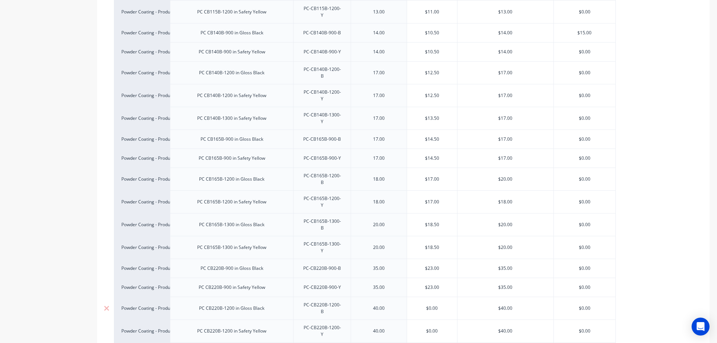
type input "$23.00"
click at [431, 305] on input "$0.00" at bounding box center [432, 308] width 50 height 7
type input "$29.00"
click at [430, 328] on input "$0.00" at bounding box center [432, 331] width 50 height 7
type input "$29.00"
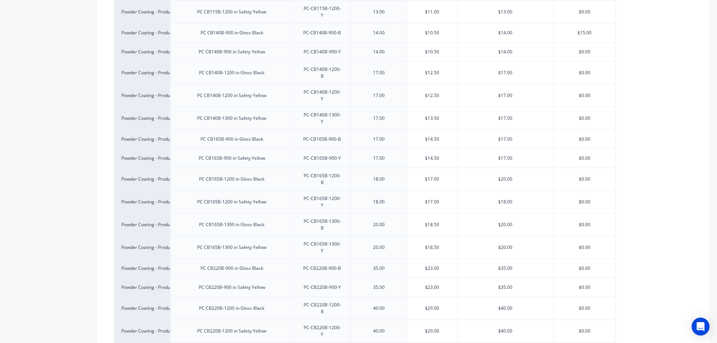
type input "$35.00"
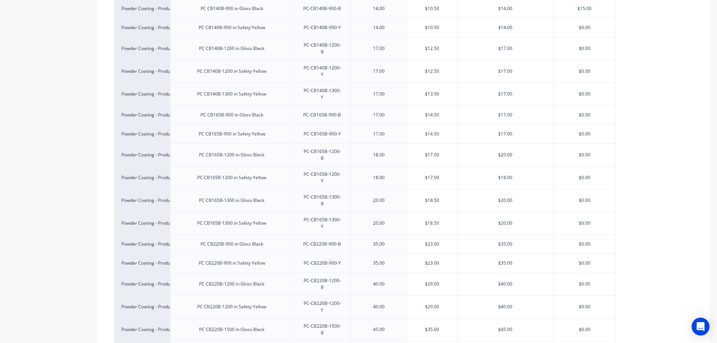
scroll to position [2316, 0]
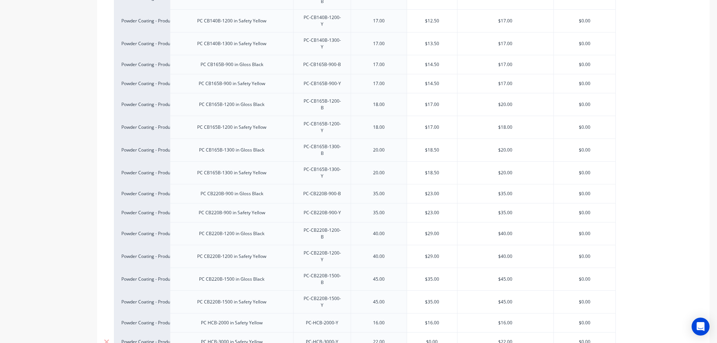
type input "$16.00"
click at [431, 339] on input "$0.00" at bounding box center [432, 342] width 50 height 7
type input "$22.00"
type input "$28.00"
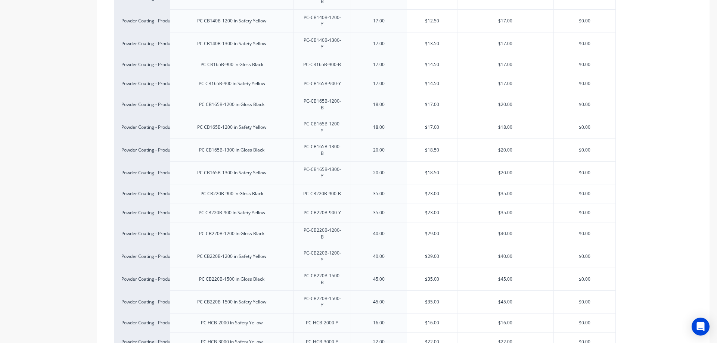
type input "$32.00"
type input "$38.00"
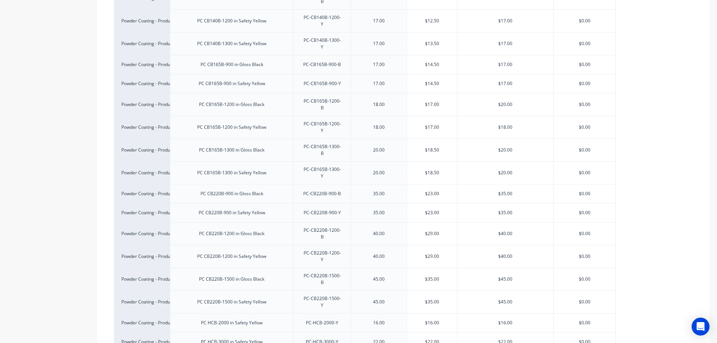
type input "$38.00"
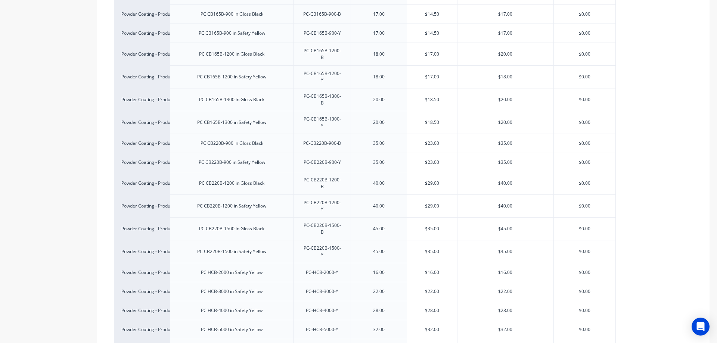
scroll to position [2407, 0]
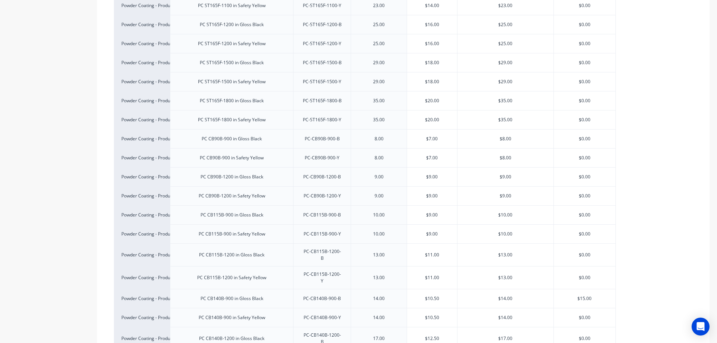
scroll to position [1997, 0]
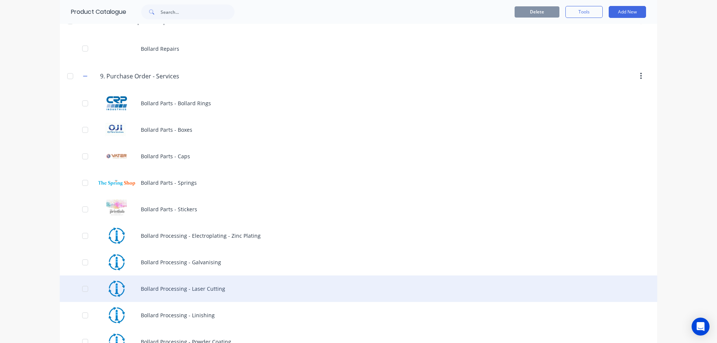
scroll to position [411, 0]
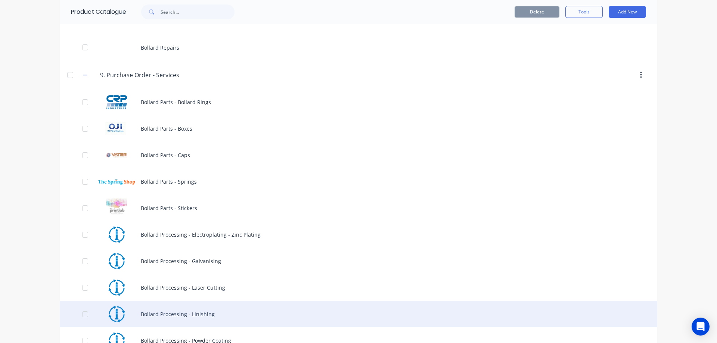
click at [148, 313] on div "Bollard Processing - Linishing" at bounding box center [359, 314] width 598 height 27
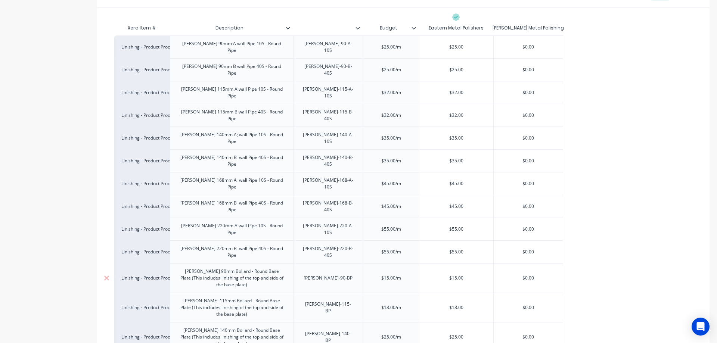
scroll to position [149, 0]
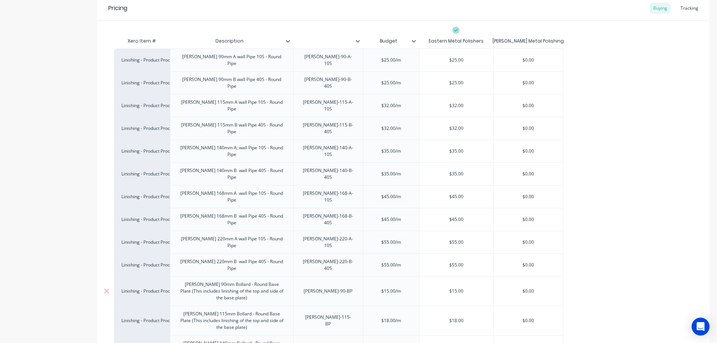
drag, startPoint x: 453, startPoint y: 252, endPoint x: 456, endPoint y: 256, distance: 5.1
click at [456, 288] on input "$15.00" at bounding box center [457, 291] width 74 height 7
type input "$0.00"
drag, startPoint x: 452, startPoint y: 282, endPoint x: 458, endPoint y: 282, distance: 5.2
click at [458, 318] on input "$18.00" at bounding box center [457, 321] width 74 height 7
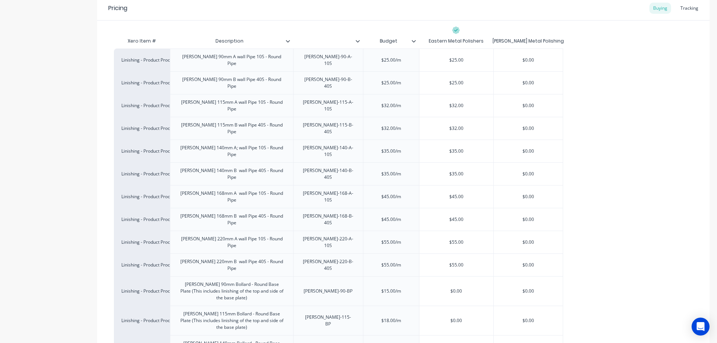
type input "$0.00"
drag, startPoint x: 452, startPoint y: 312, endPoint x: 456, endPoint y: 312, distance: 3.8
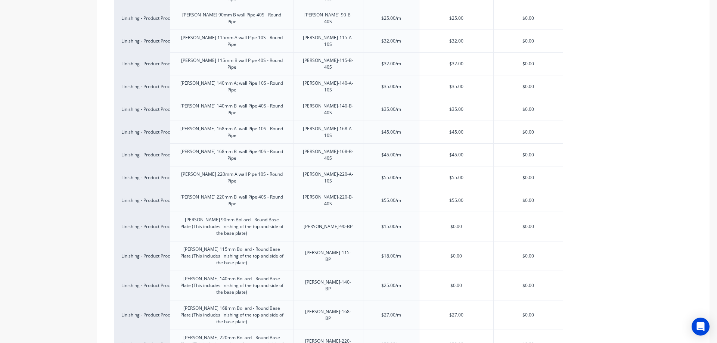
scroll to position [224, 0]
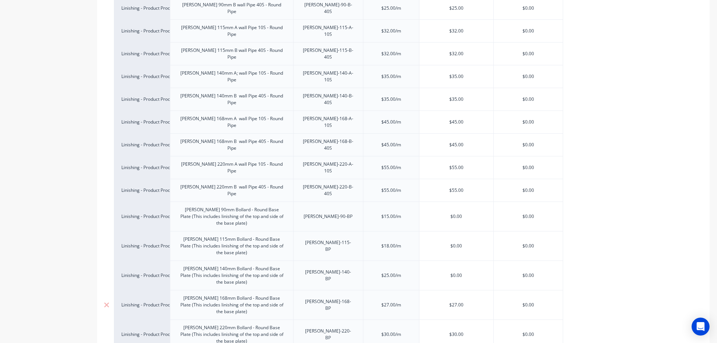
type input "$0.00"
drag, startPoint x: 452, startPoint y: 267, endPoint x: 456, endPoint y: 267, distance: 4.1
click at [456, 302] on input "$27.00" at bounding box center [457, 305] width 74 height 7
type input "$0.00"
drag, startPoint x: 453, startPoint y: 296, endPoint x: 457, endPoint y: 297, distance: 4.7
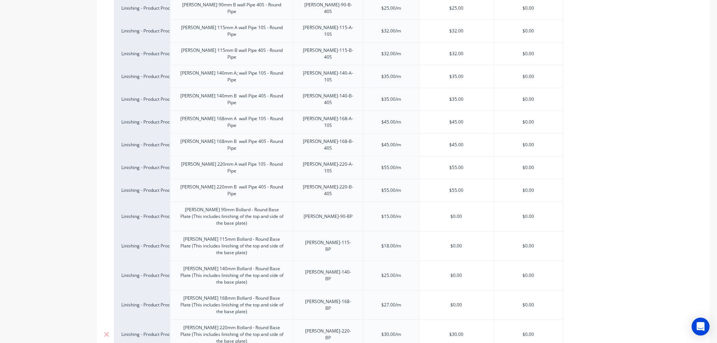
click at [457, 331] on input "$30.00" at bounding box center [457, 334] width 74 height 7
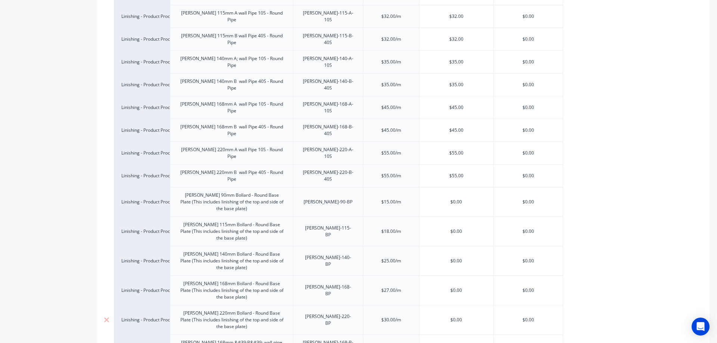
scroll to position [238, 0]
type input "$0.00"
click at [526, 200] on input "$0.00" at bounding box center [528, 203] width 69 height 7
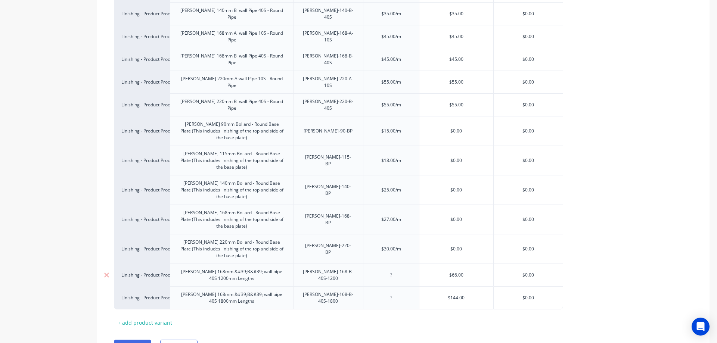
scroll to position [313, 0]
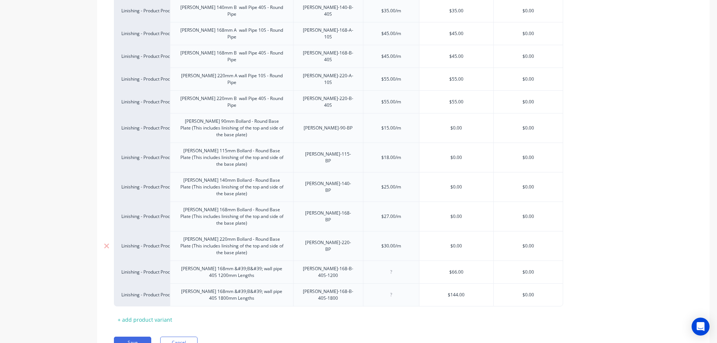
click at [527, 243] on input "$0.00" at bounding box center [528, 246] width 69 height 7
click at [525, 243] on input "$0.00" at bounding box center [528, 246] width 69 height 7
type input "$30.00"
click at [525, 213] on input "$0.00" at bounding box center [528, 216] width 69 height 7
click at [528, 213] on input "$0.00" at bounding box center [528, 216] width 69 height 7
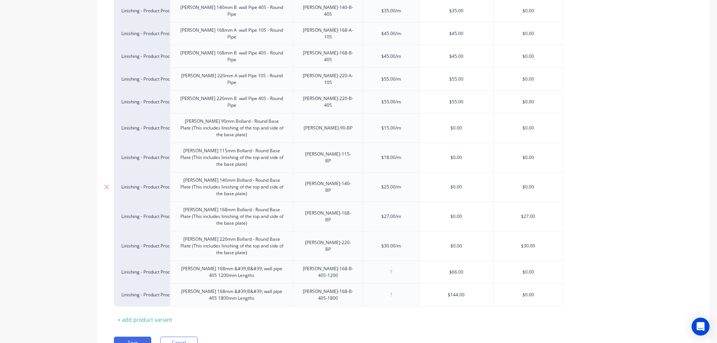
type input "$27.00"
click at [528, 184] on input "$0.00" at bounding box center [528, 187] width 69 height 7
type input "$140.00"
click at [527, 154] on input "$0.00" at bounding box center [528, 157] width 69 height 7
type input "$18.00"
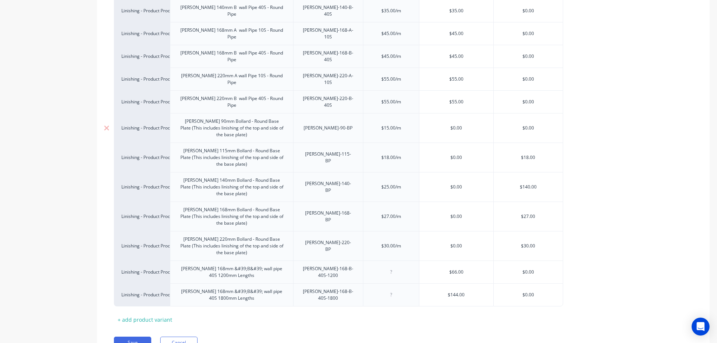
click at [528, 125] on input "$0.00" at bounding box center [528, 128] width 69 height 7
type input "$15.00"
click at [137, 337] on button "Save" at bounding box center [132, 343] width 37 height 12
